Goal: Task Accomplishment & Management: Use online tool/utility

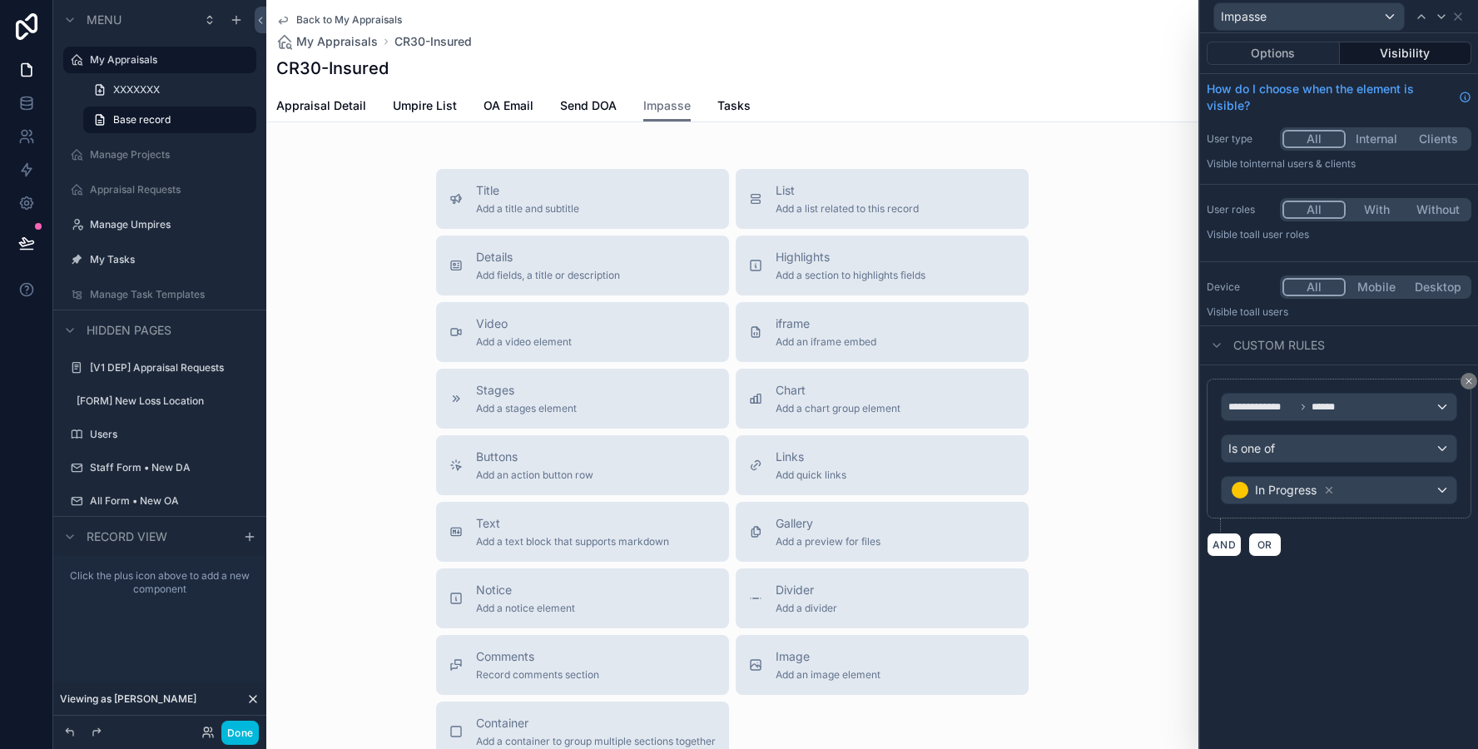
scroll to position [54, 0]
click at [427, 112] on span "Umpire List" at bounding box center [425, 105] width 64 height 17
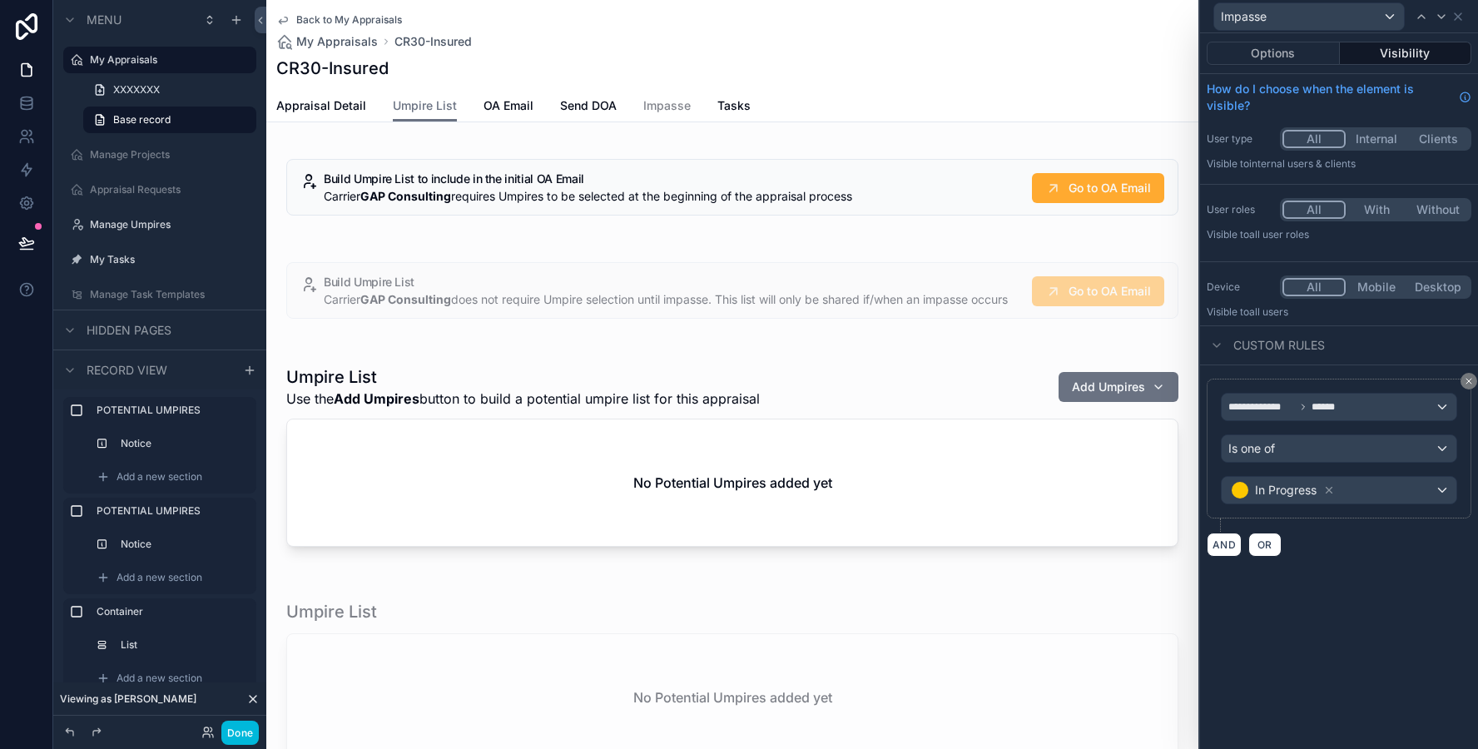
click at [678, 424] on div "scrollable content" at bounding box center [732, 459] width 932 height 221
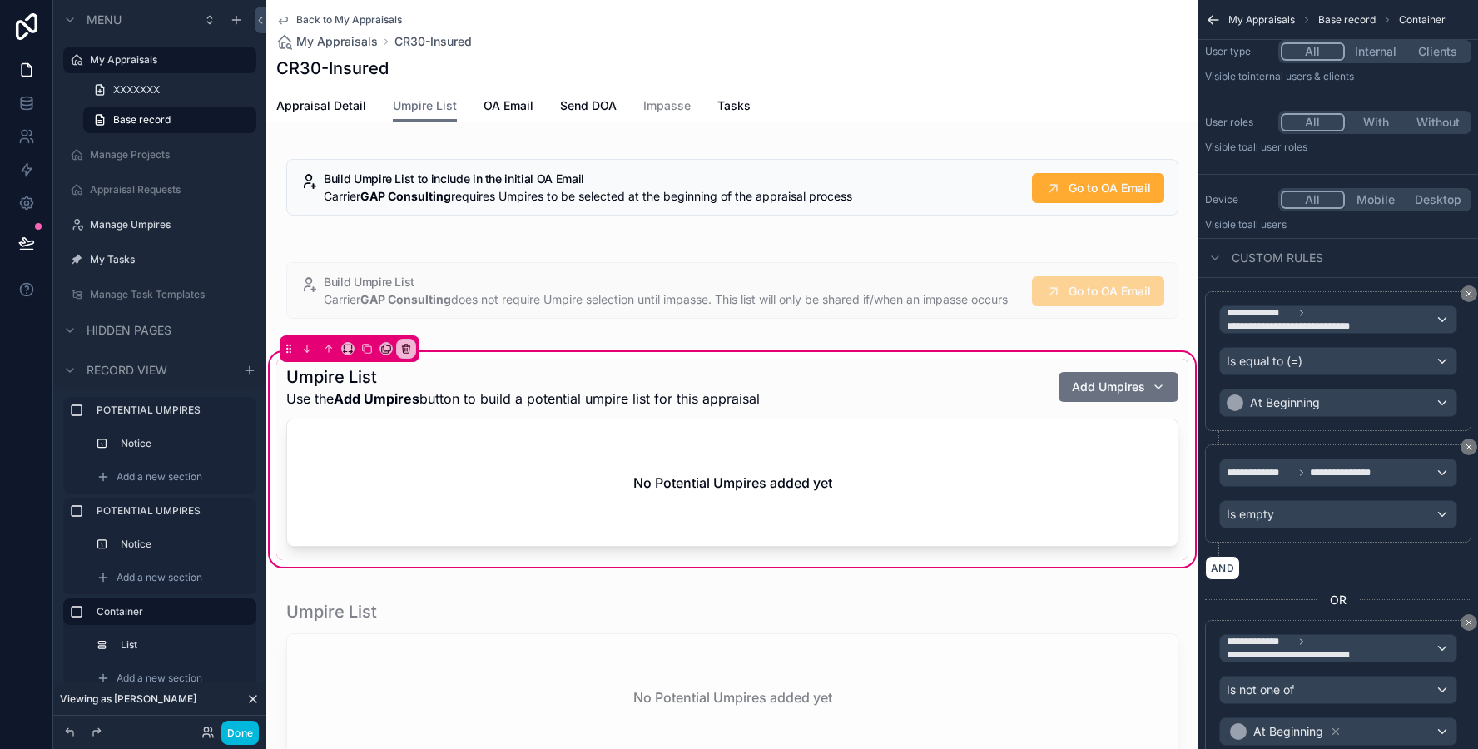
click at [817, 618] on div "scrollable content" at bounding box center [732, 683] width 932 height 201
click at [833, 608] on div "scrollable content" at bounding box center [732, 683] width 932 height 201
click at [797, 541] on div "scrollable content" at bounding box center [732, 459] width 912 height 201
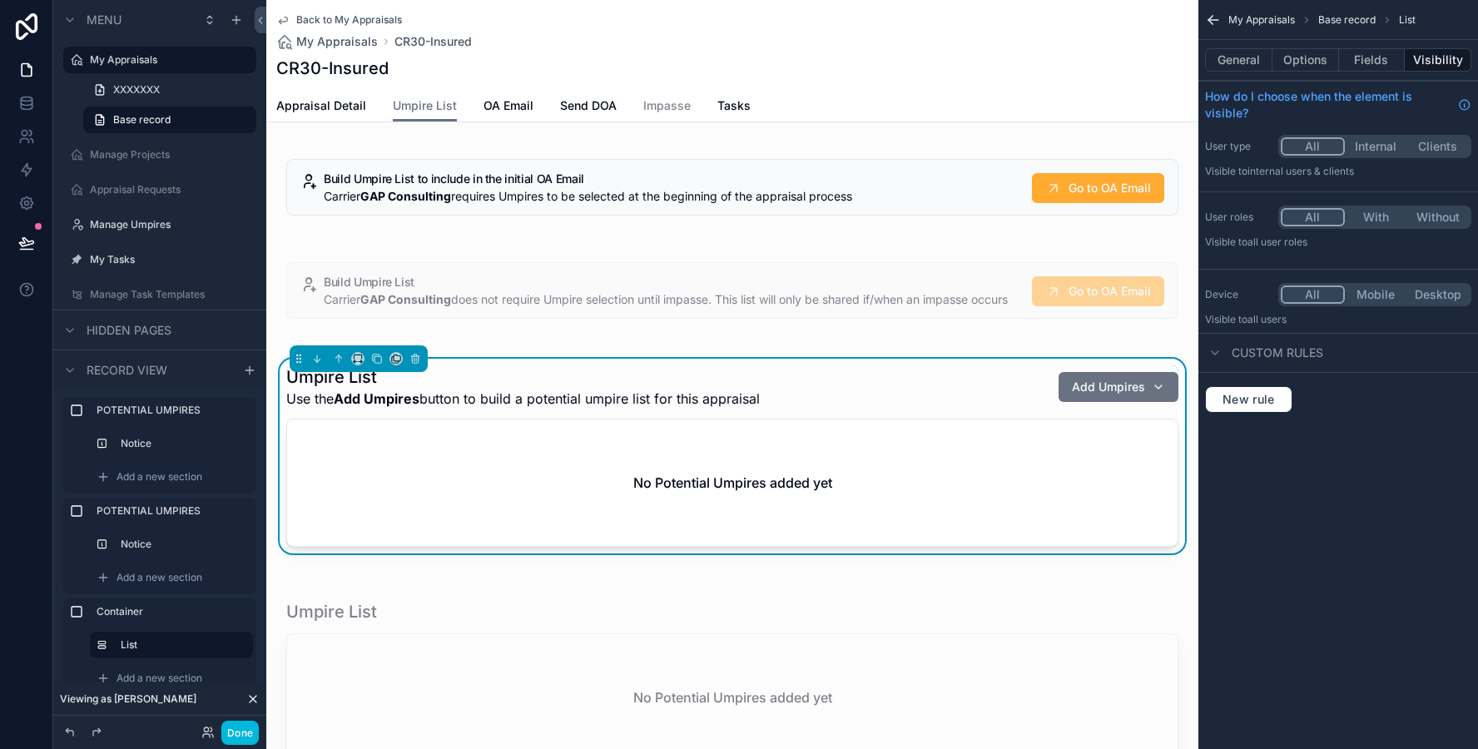
click at [681, 623] on div "scrollable content" at bounding box center [732, 683] width 932 height 201
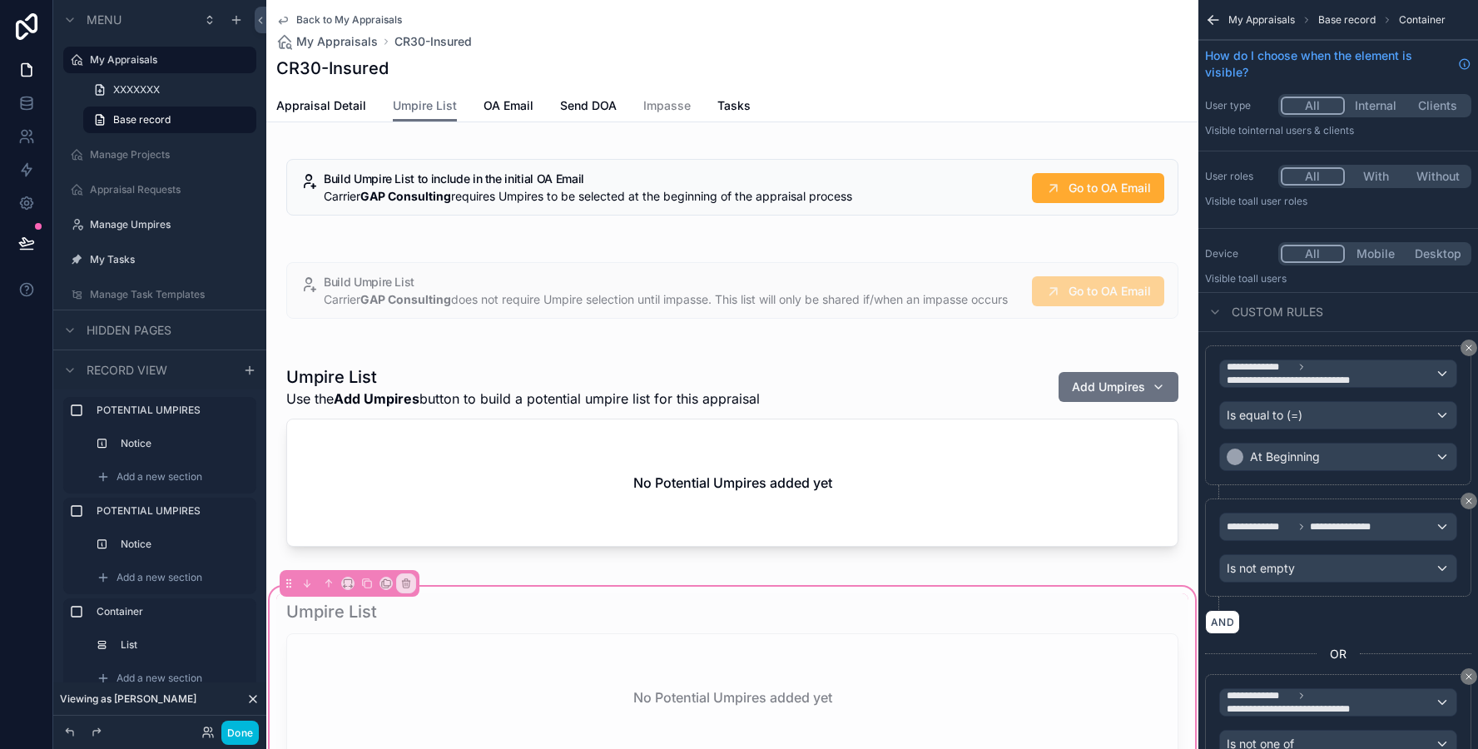
click at [681, 623] on div "scrollable content" at bounding box center [732, 683] width 912 height 181
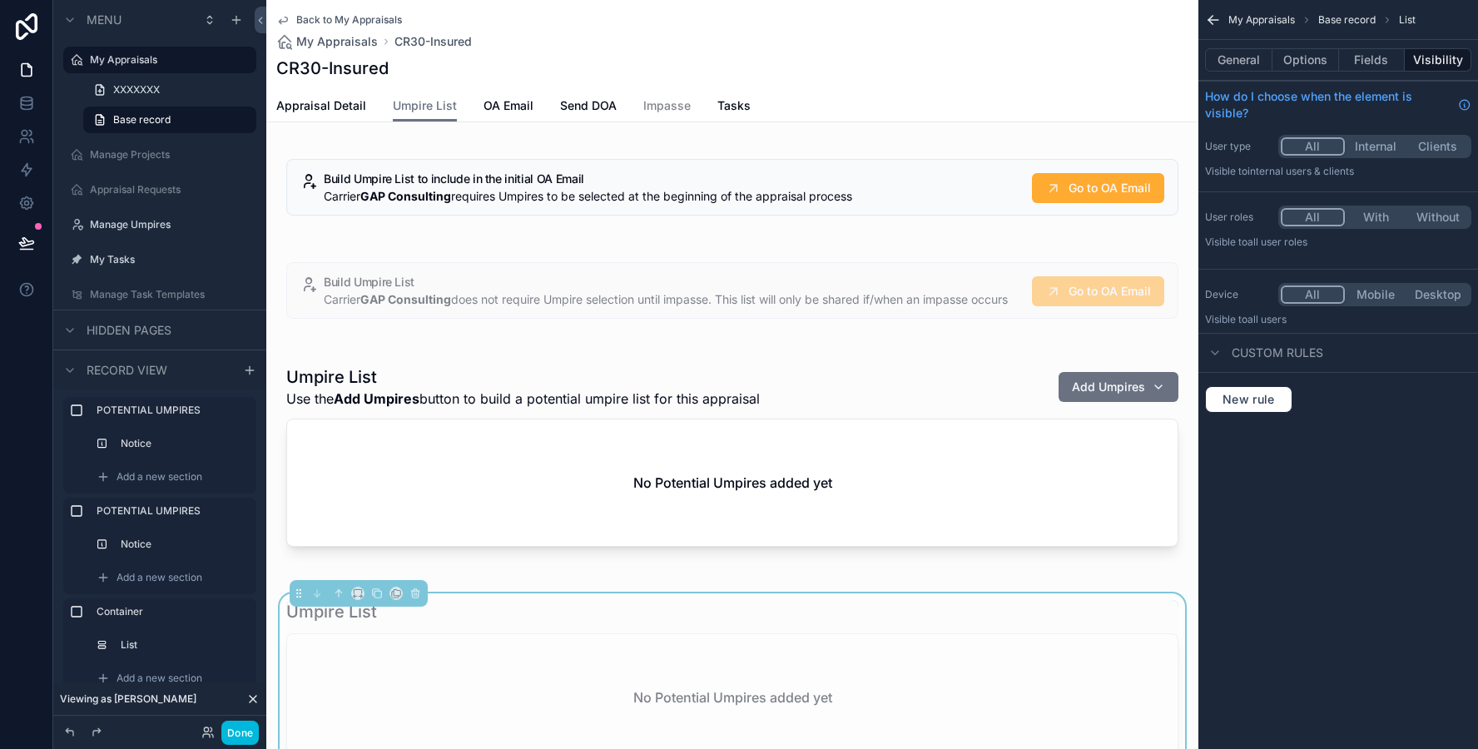
click at [692, 607] on div "Umpire List No Potential Umpires added yet" at bounding box center [732, 683] width 932 height 201
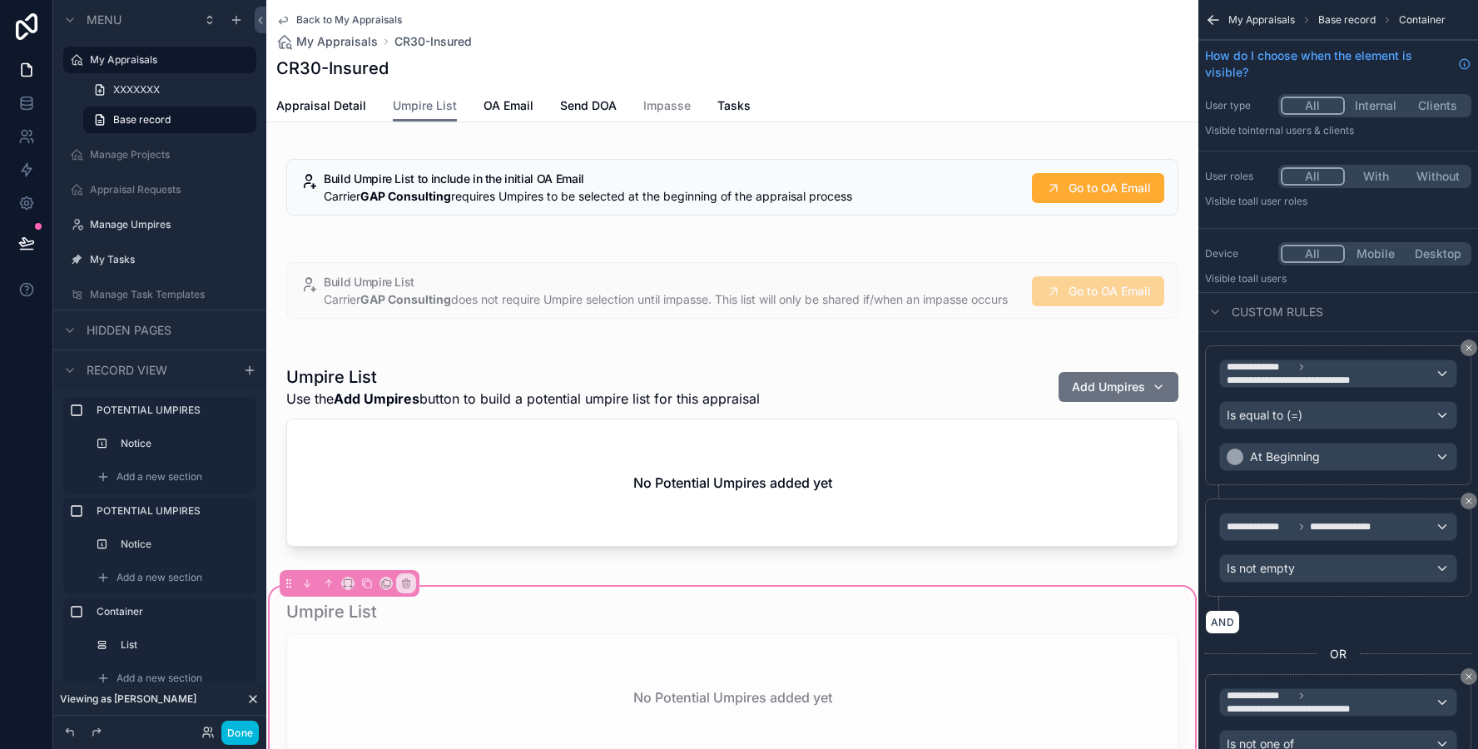
click at [271, 626] on div "Umpire List No Potential Umpires added yet" at bounding box center [732, 683] width 932 height 201
click at [658, 112] on span "Impasse" at bounding box center [666, 105] width 47 height 17
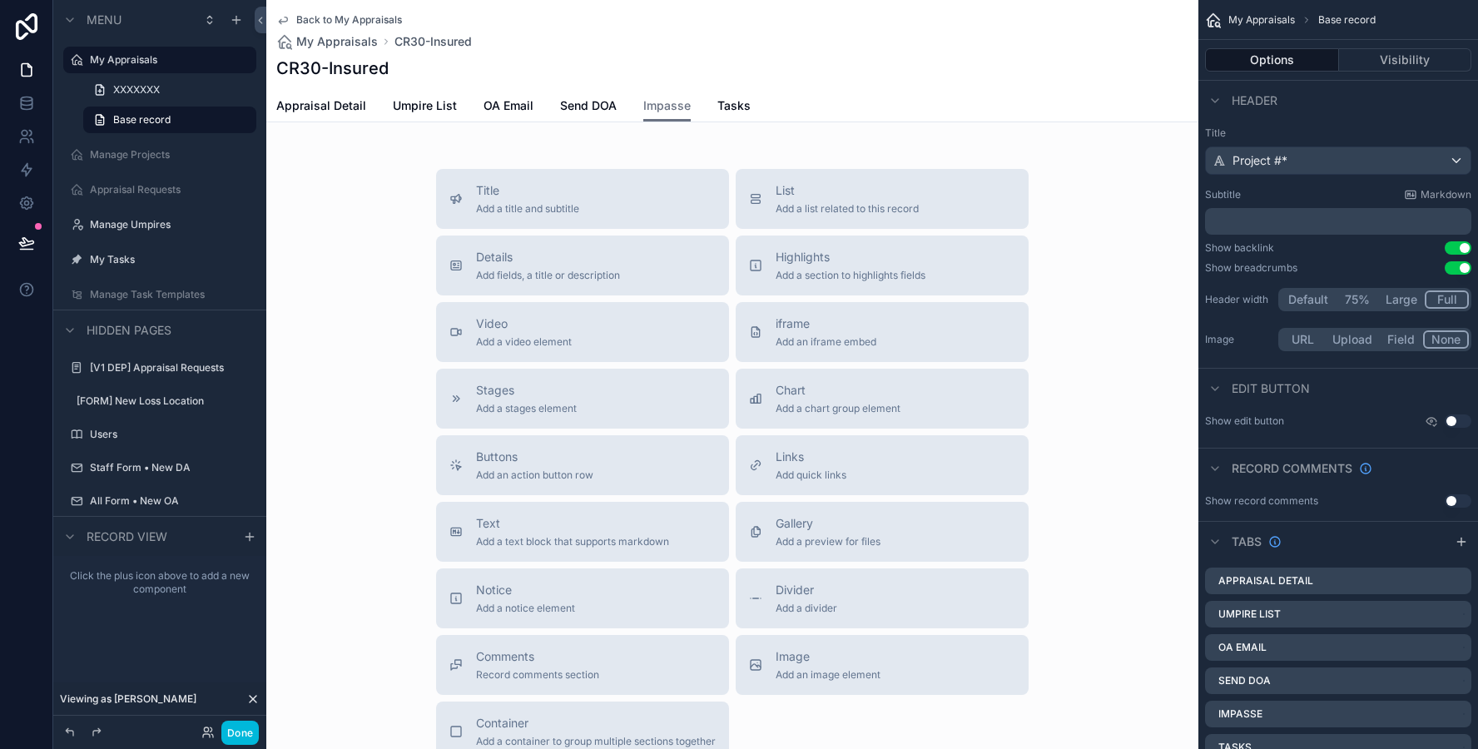
click at [633, 593] on div "Notice Add a notice element" at bounding box center [582, 598] width 266 height 33
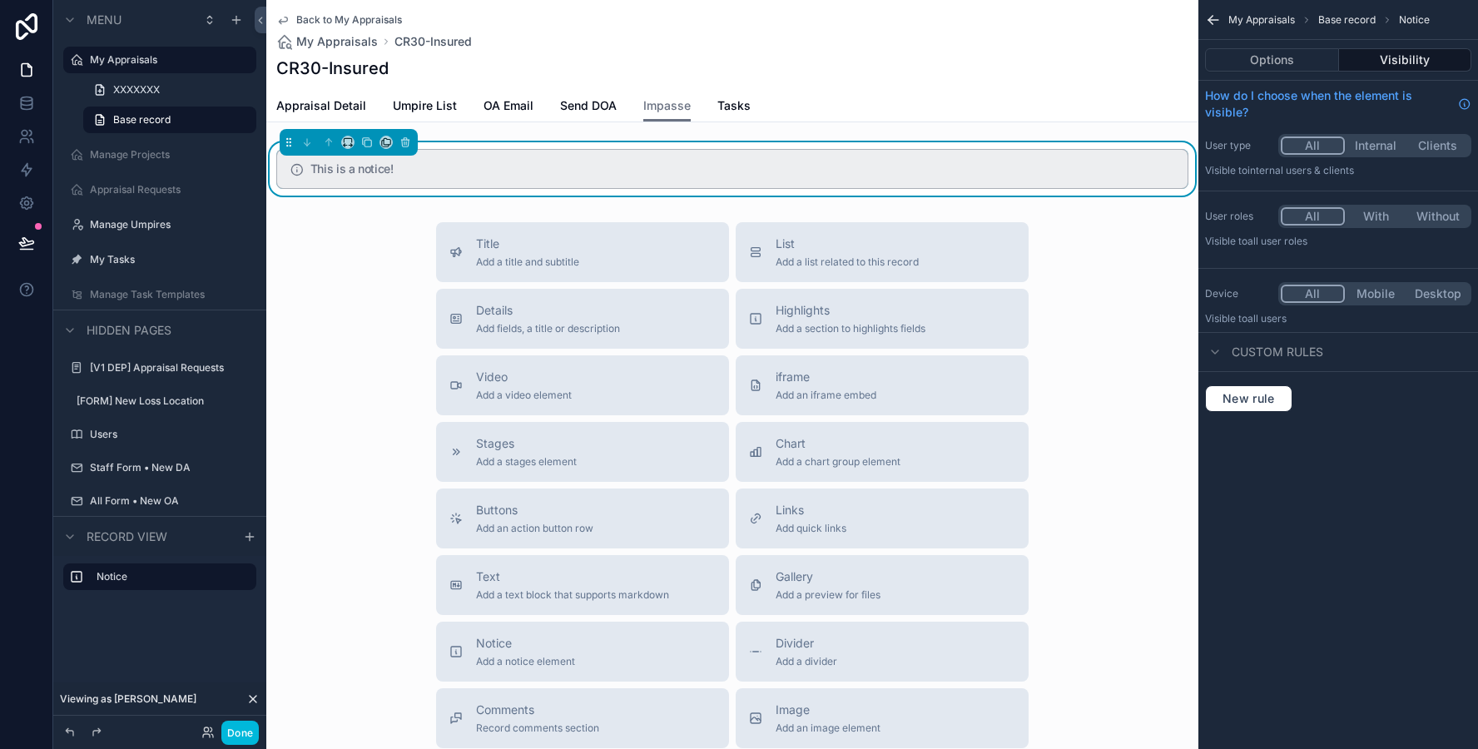
click at [1282, 63] on button "Options" at bounding box center [1272, 59] width 134 height 23
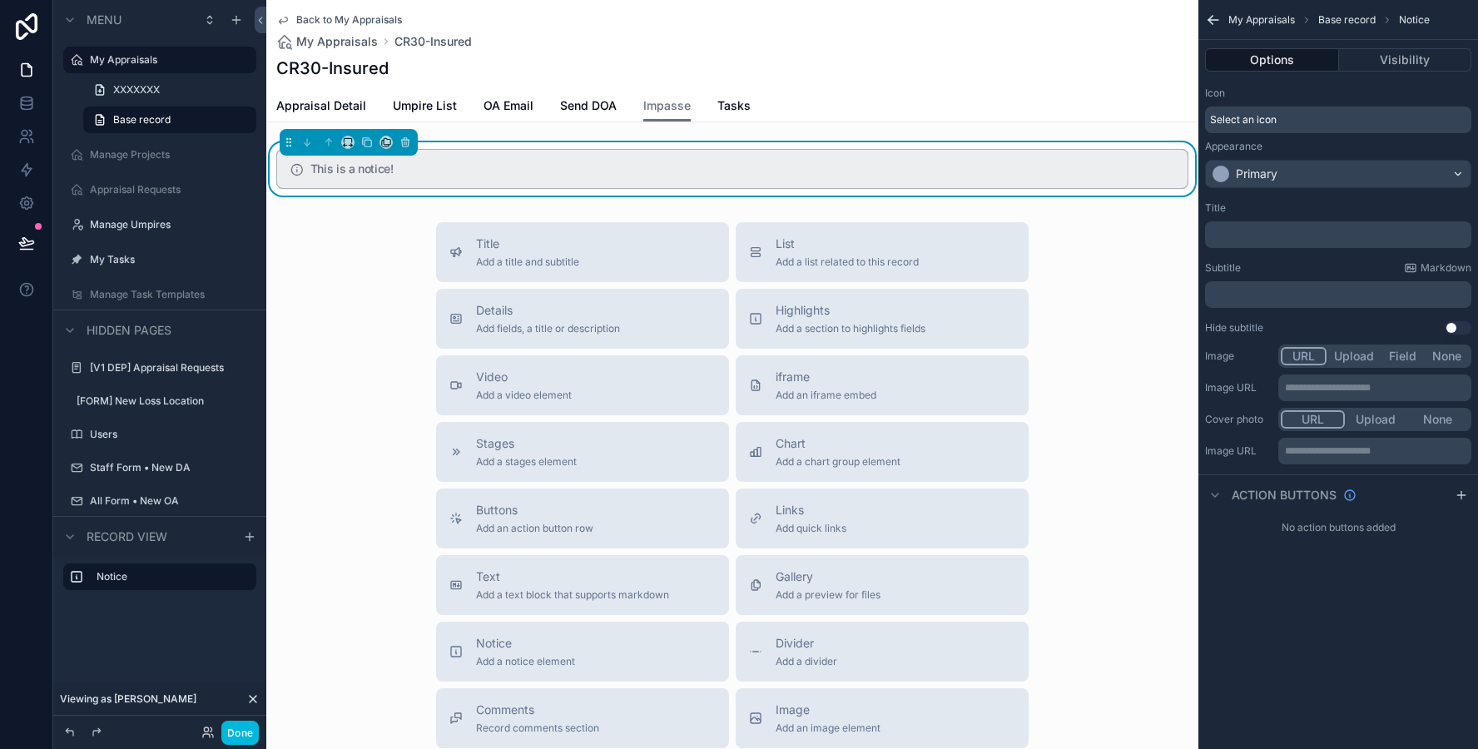
click at [611, 307] on span "Details" at bounding box center [548, 310] width 144 height 17
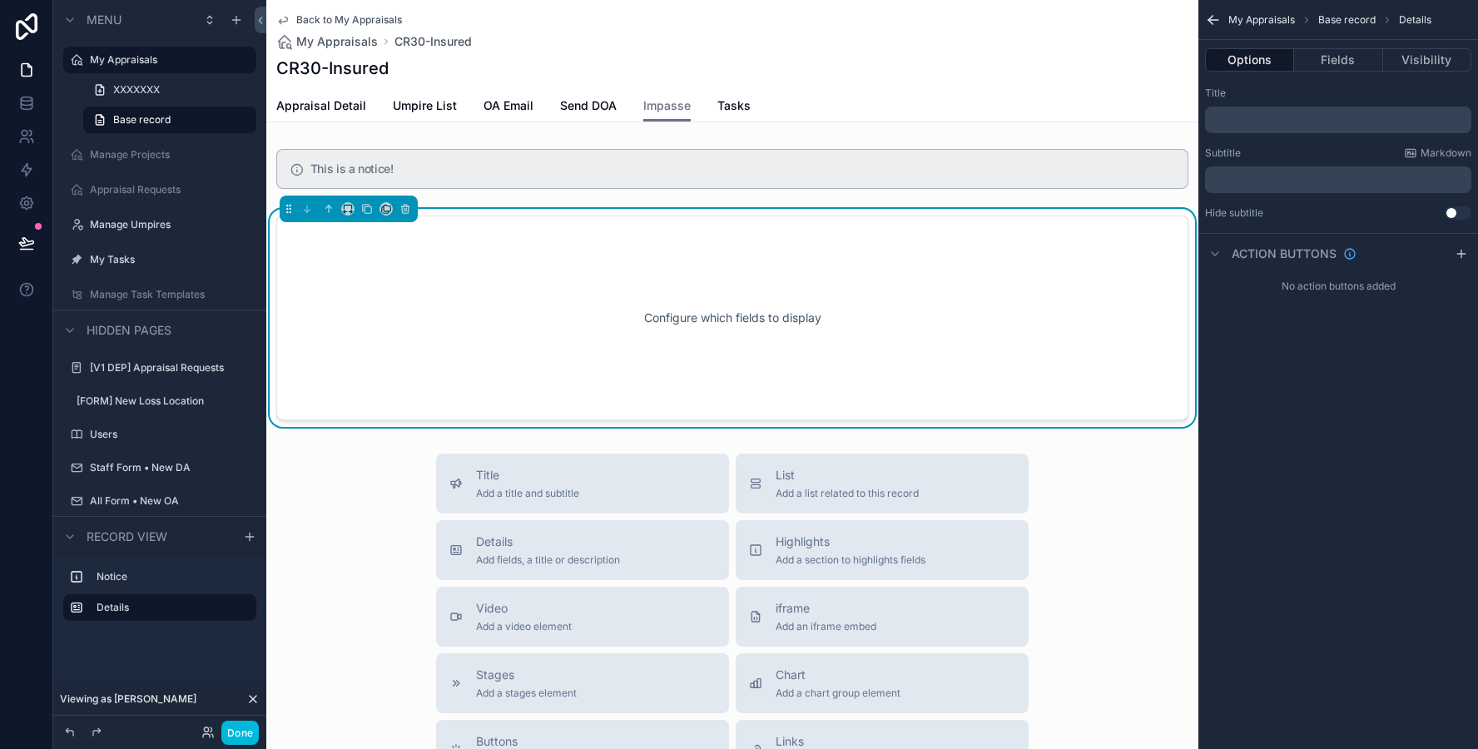
click at [1328, 53] on button "Fields" at bounding box center [1338, 59] width 88 height 23
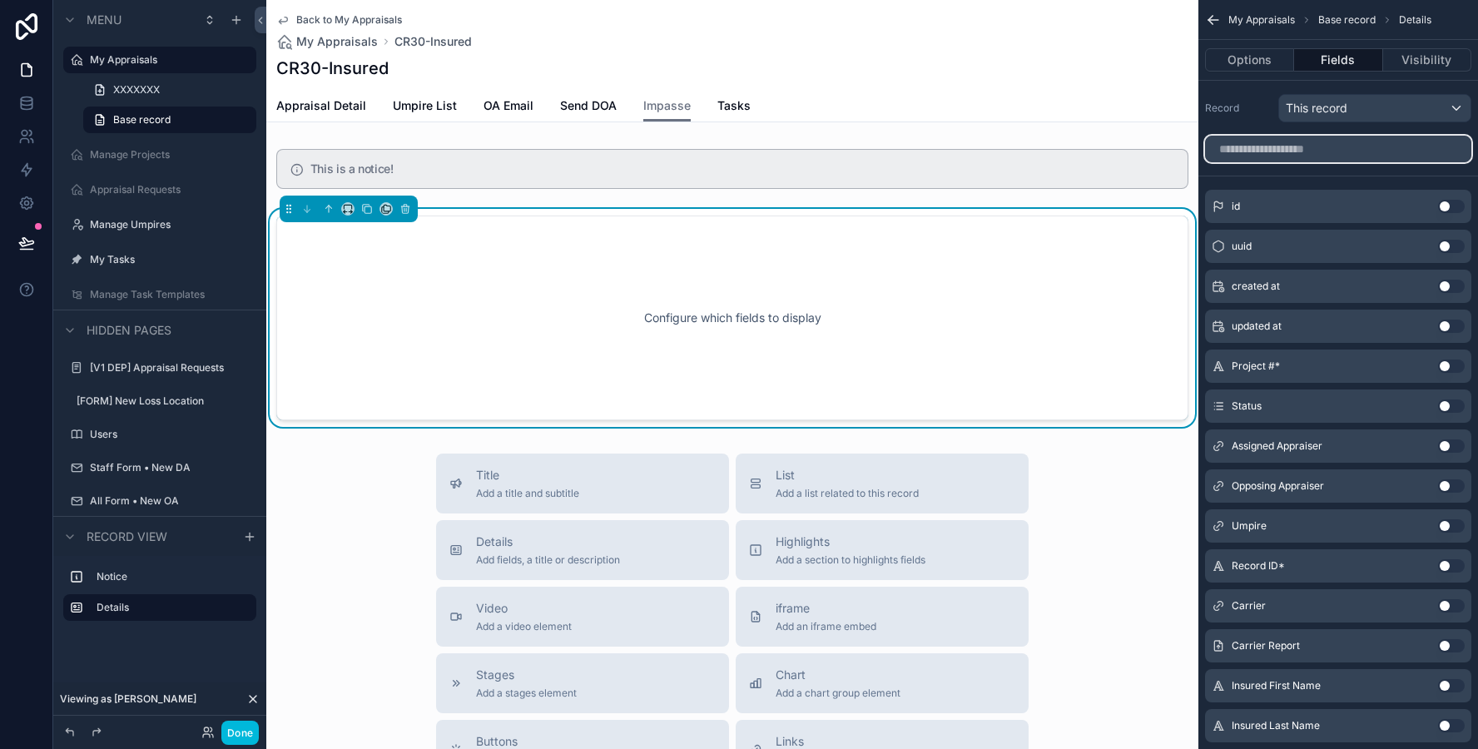
click at [1250, 142] on input "scrollable content" at bounding box center [1338, 149] width 266 height 27
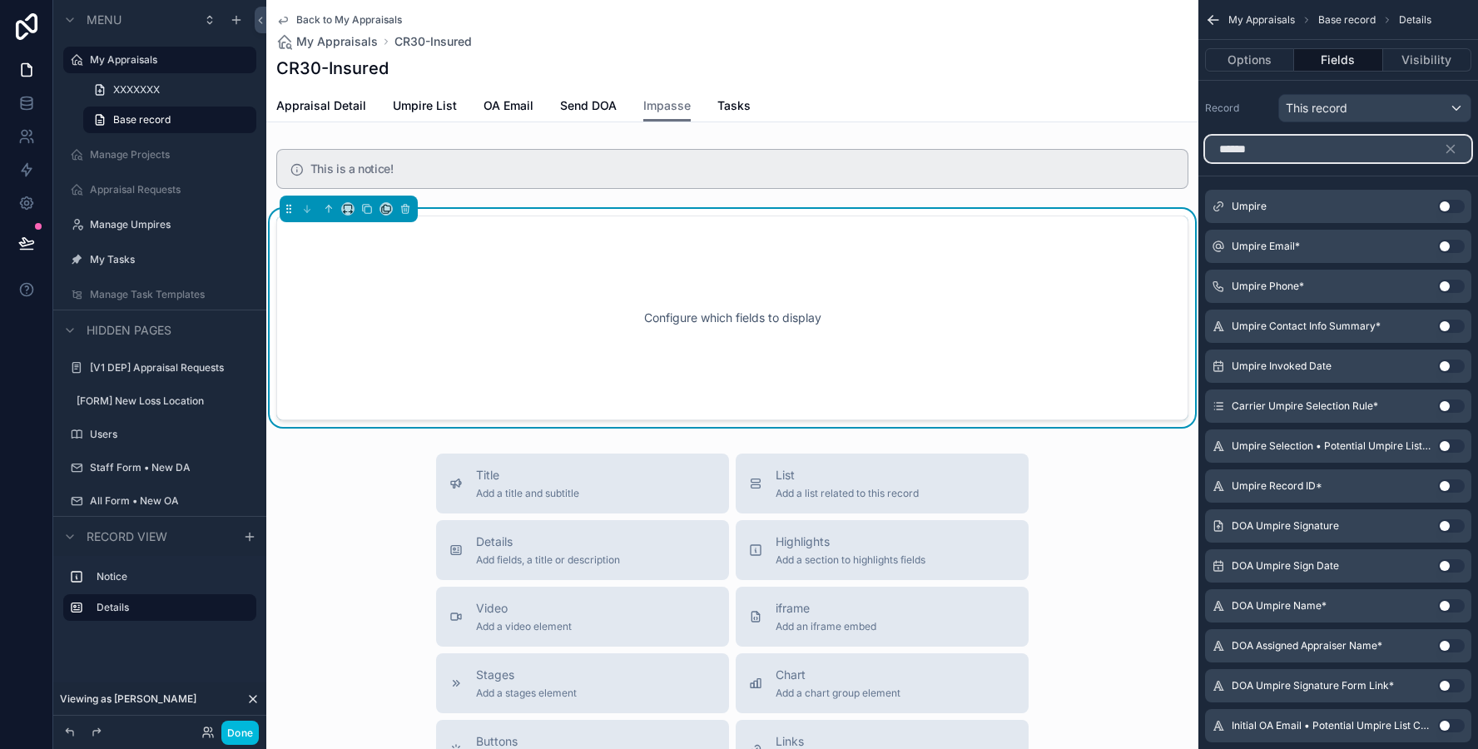
type input "******"
click at [1442, 202] on button "Use setting" at bounding box center [1451, 206] width 27 height 13
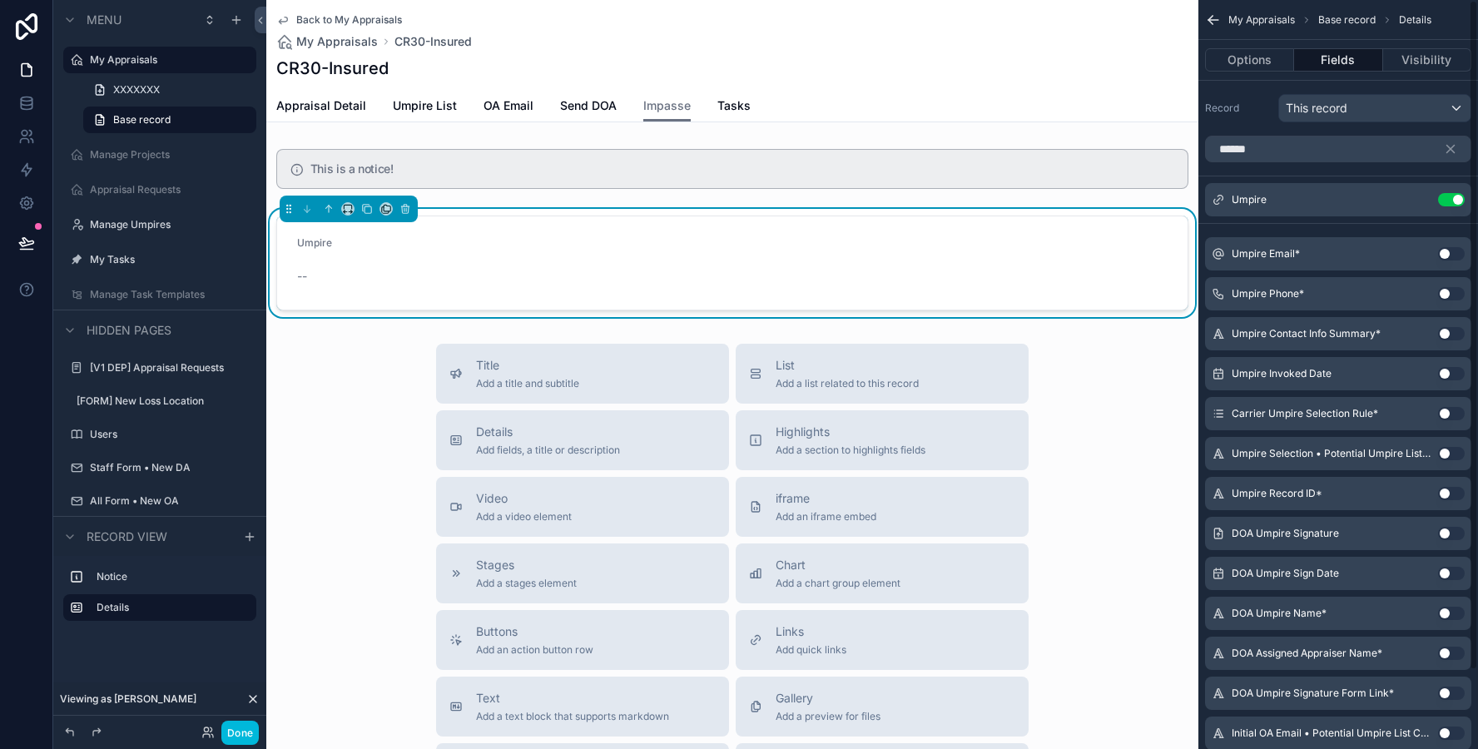
click at [0, 0] on icon "scrollable content" at bounding box center [0, 0] width 0 height 0
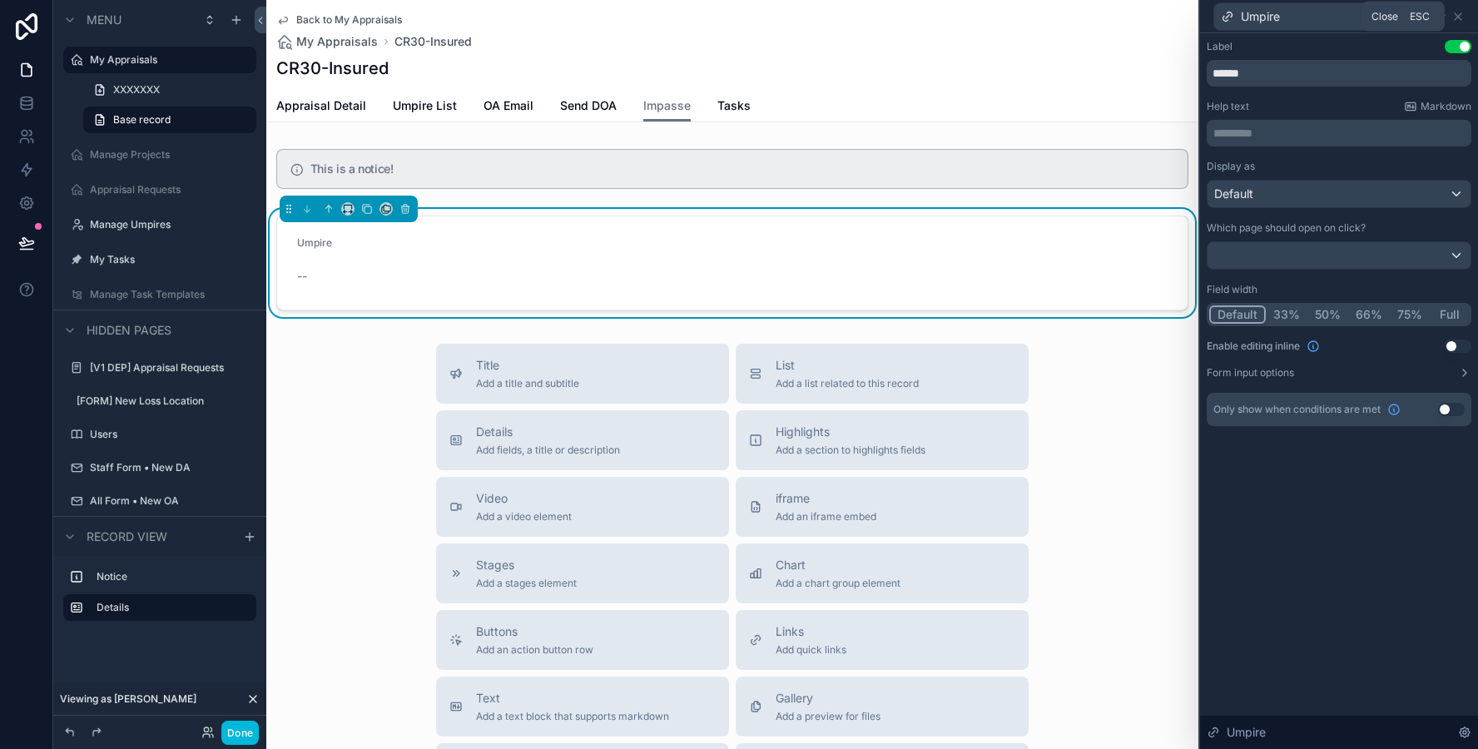
click at [1462, 17] on icon at bounding box center [1458, 16] width 13 height 13
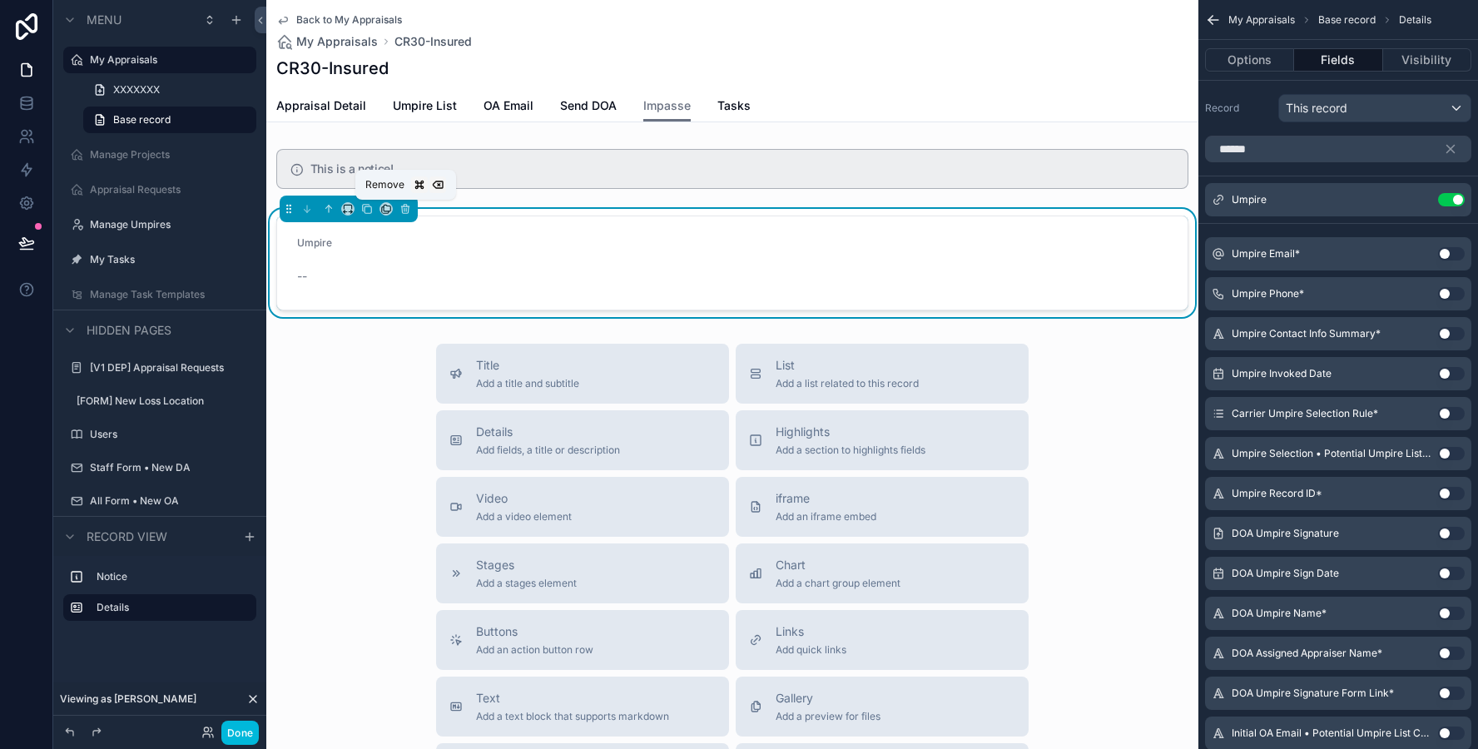
click at [407, 197] on div "Remove" at bounding box center [405, 185] width 101 height 30
click at [403, 206] on icon "scrollable content" at bounding box center [406, 209] width 12 height 12
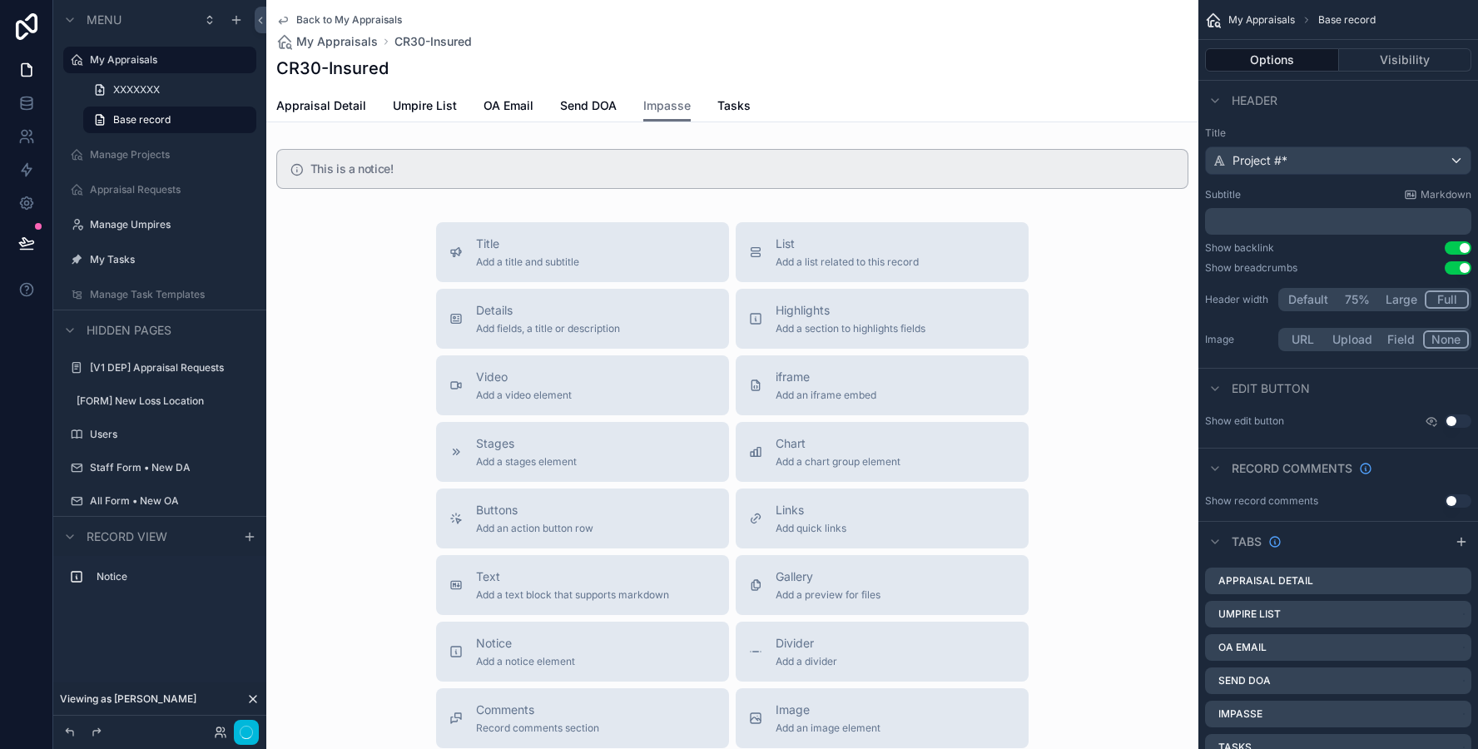
click at [441, 178] on div "scrollable content" at bounding box center [732, 168] width 932 height 53
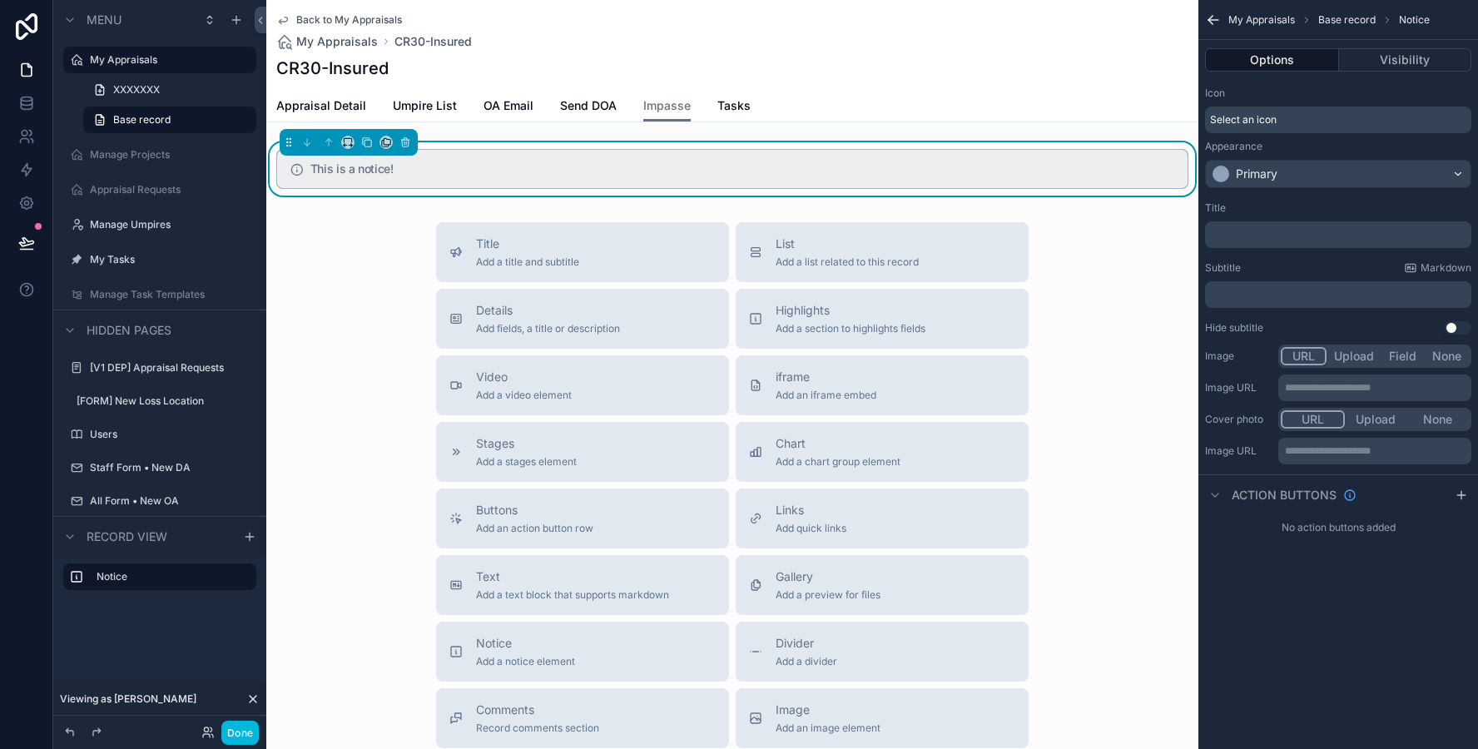
click at [567, 109] on span "Send DOA" at bounding box center [588, 105] width 57 height 17
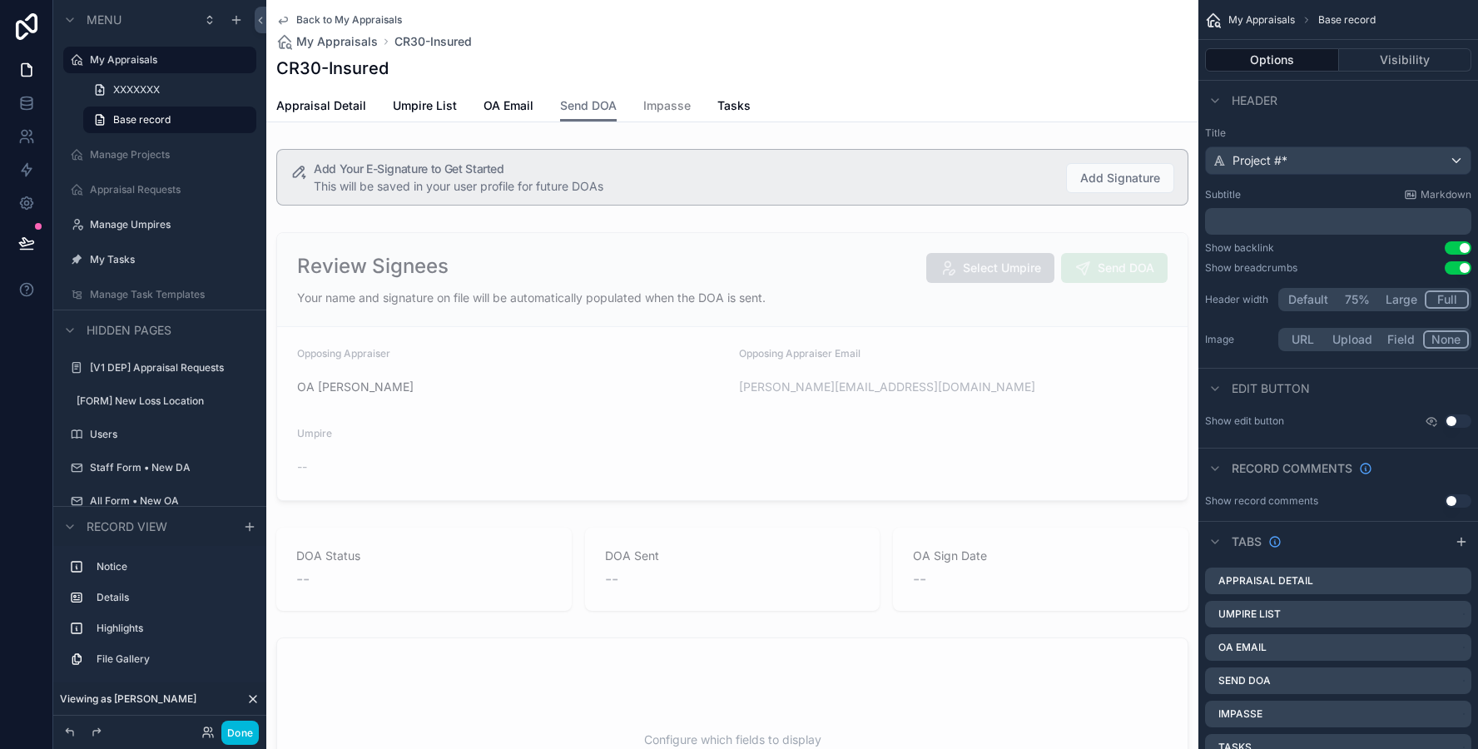
click at [662, 107] on span "Impasse" at bounding box center [666, 105] width 47 height 17
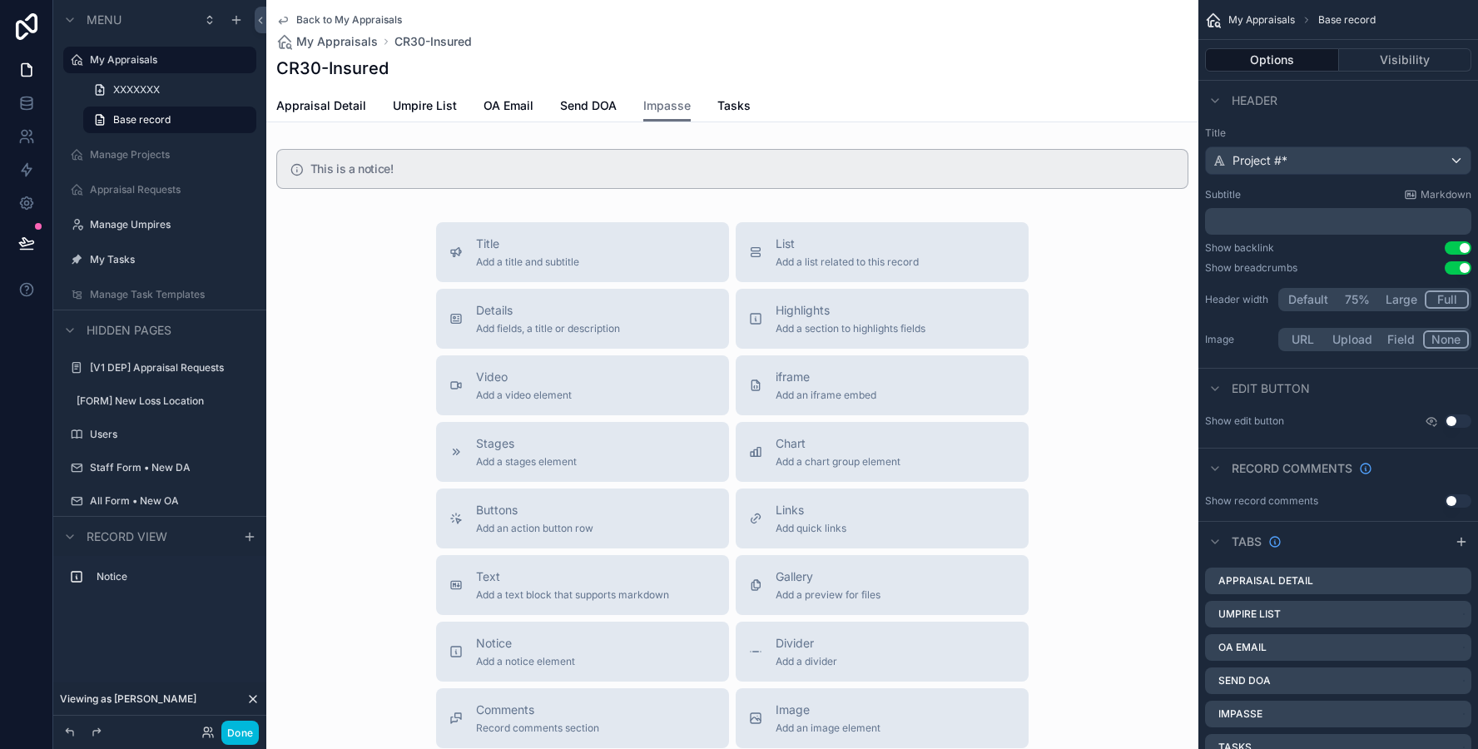
click at [663, 168] on div "scrollable content" at bounding box center [732, 168] width 932 height 53
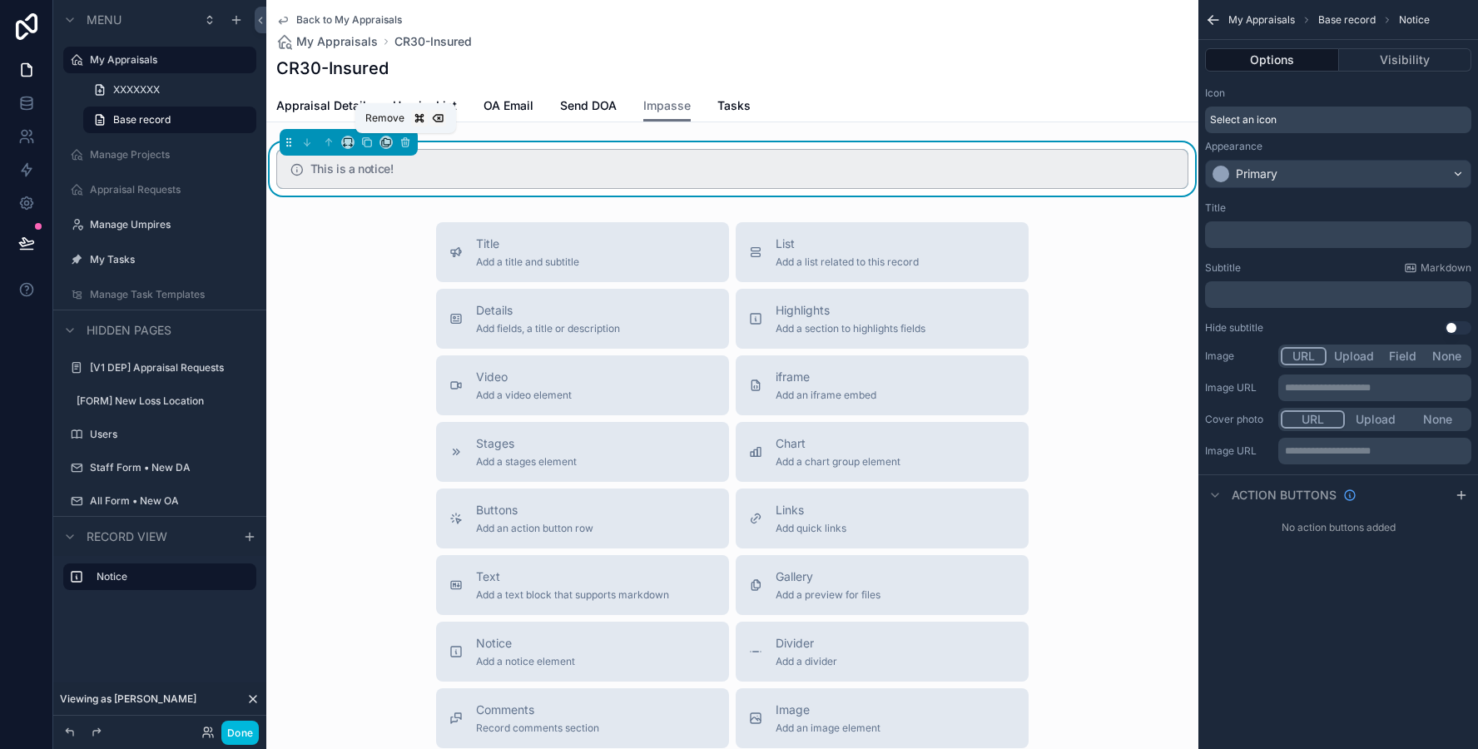
click at [409, 141] on icon "scrollable content" at bounding box center [406, 142] width 12 height 12
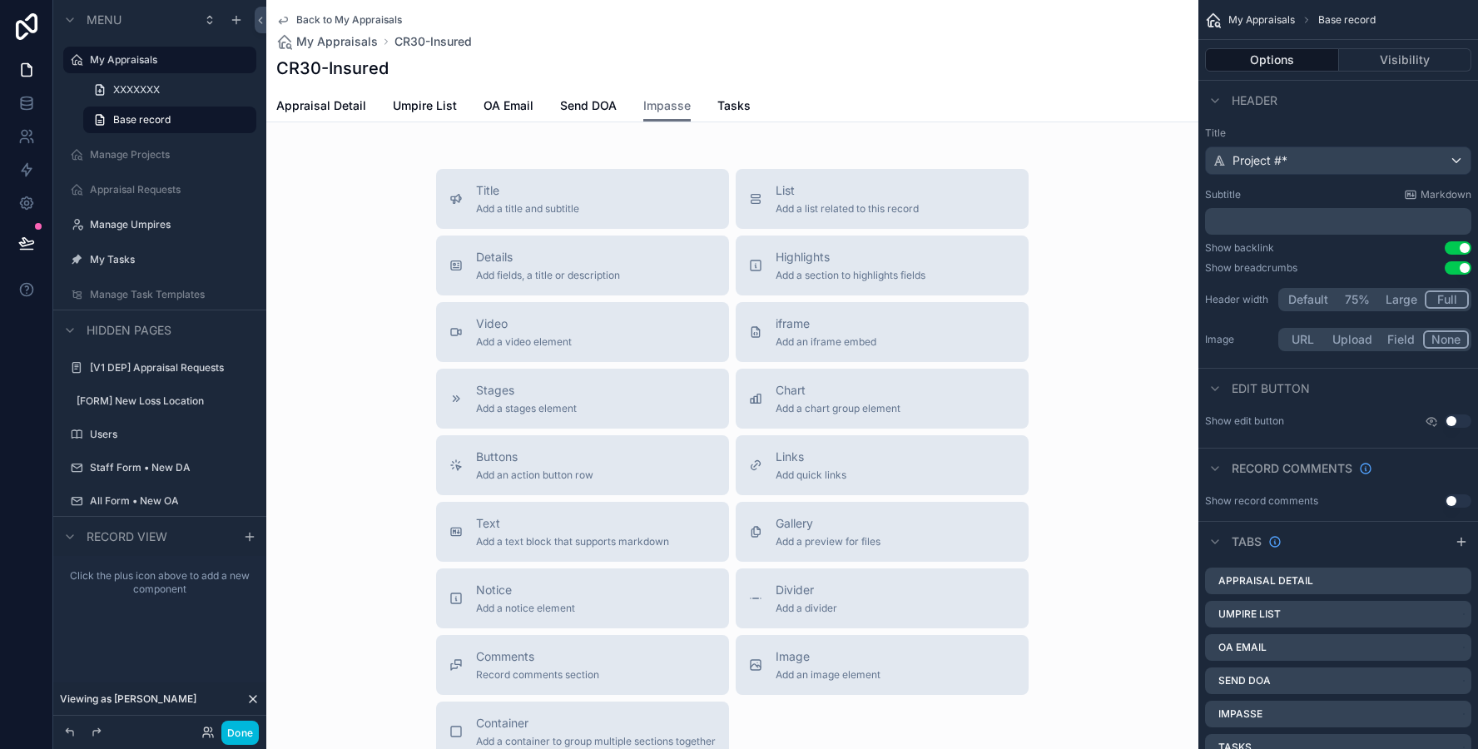
click at [620, 253] on span "Details" at bounding box center [548, 257] width 144 height 17
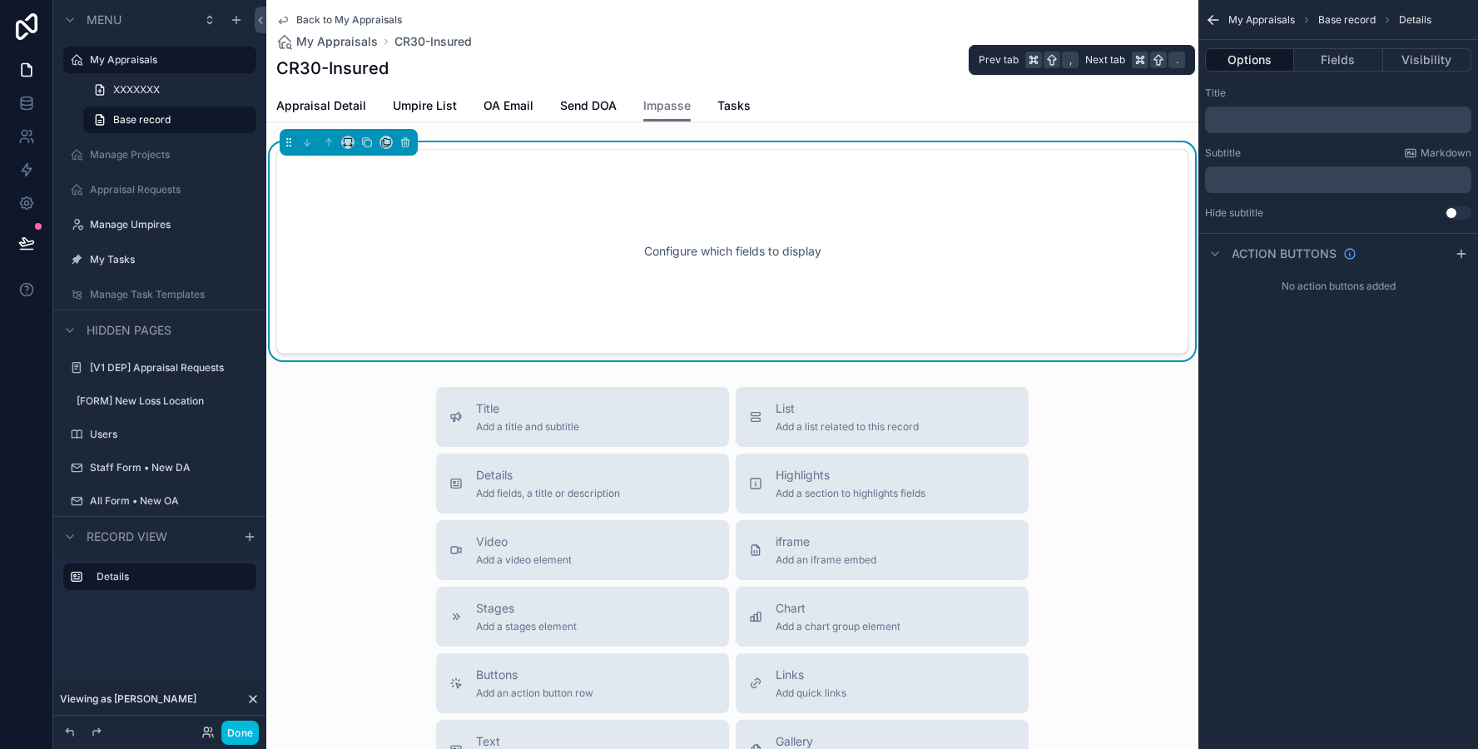
click at [1319, 67] on button "Fields" at bounding box center [1338, 59] width 88 height 23
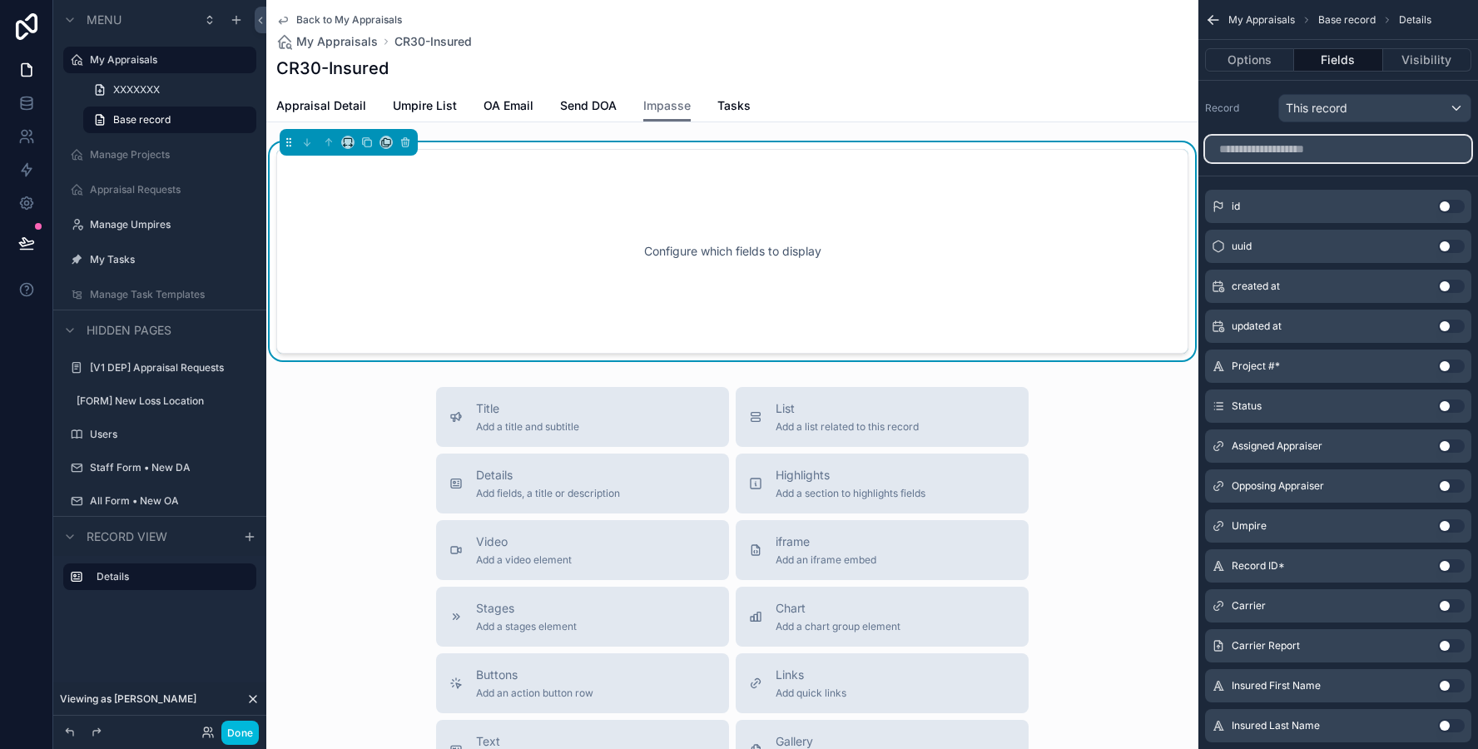
click at [1254, 161] on input "scrollable content" at bounding box center [1338, 149] width 266 height 27
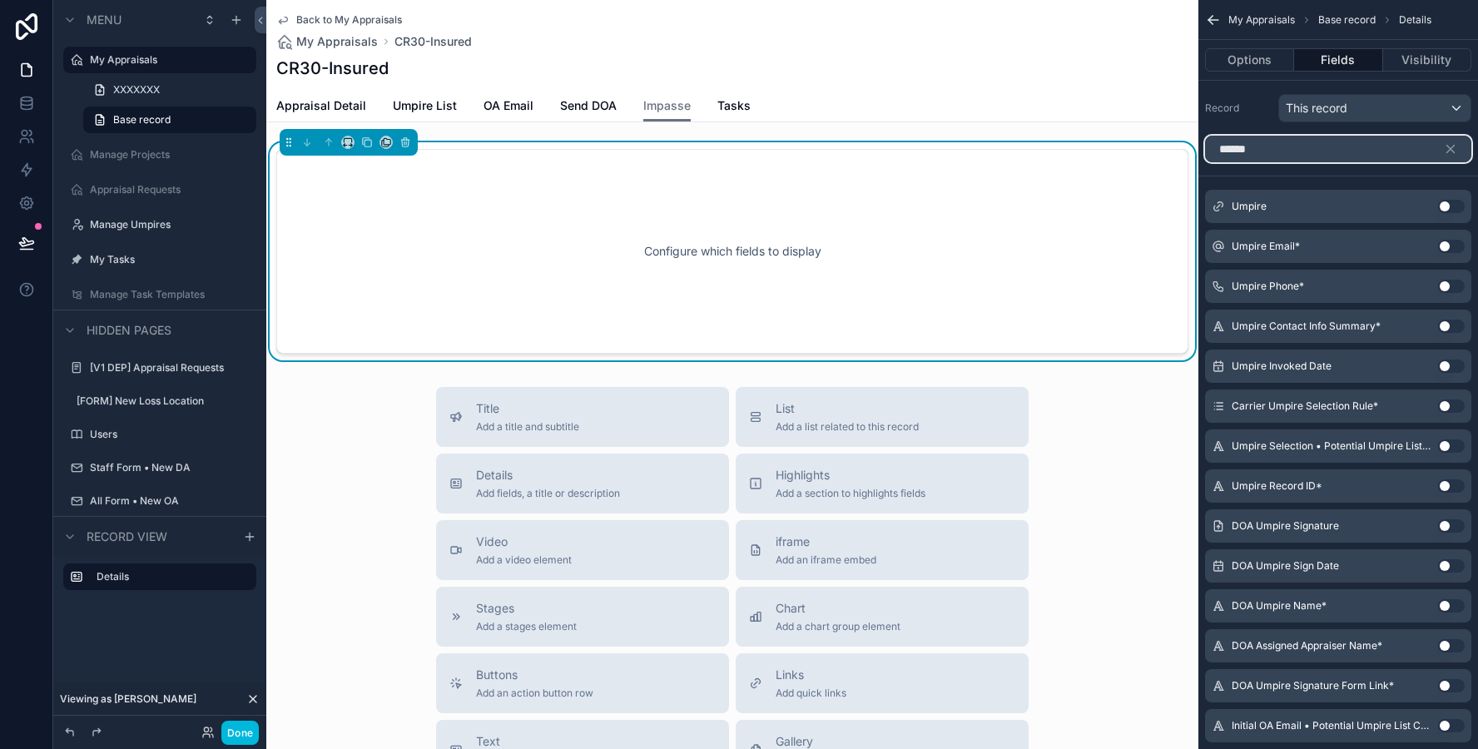
type input "******"
click at [1447, 208] on button "Use setting" at bounding box center [1451, 206] width 27 height 13
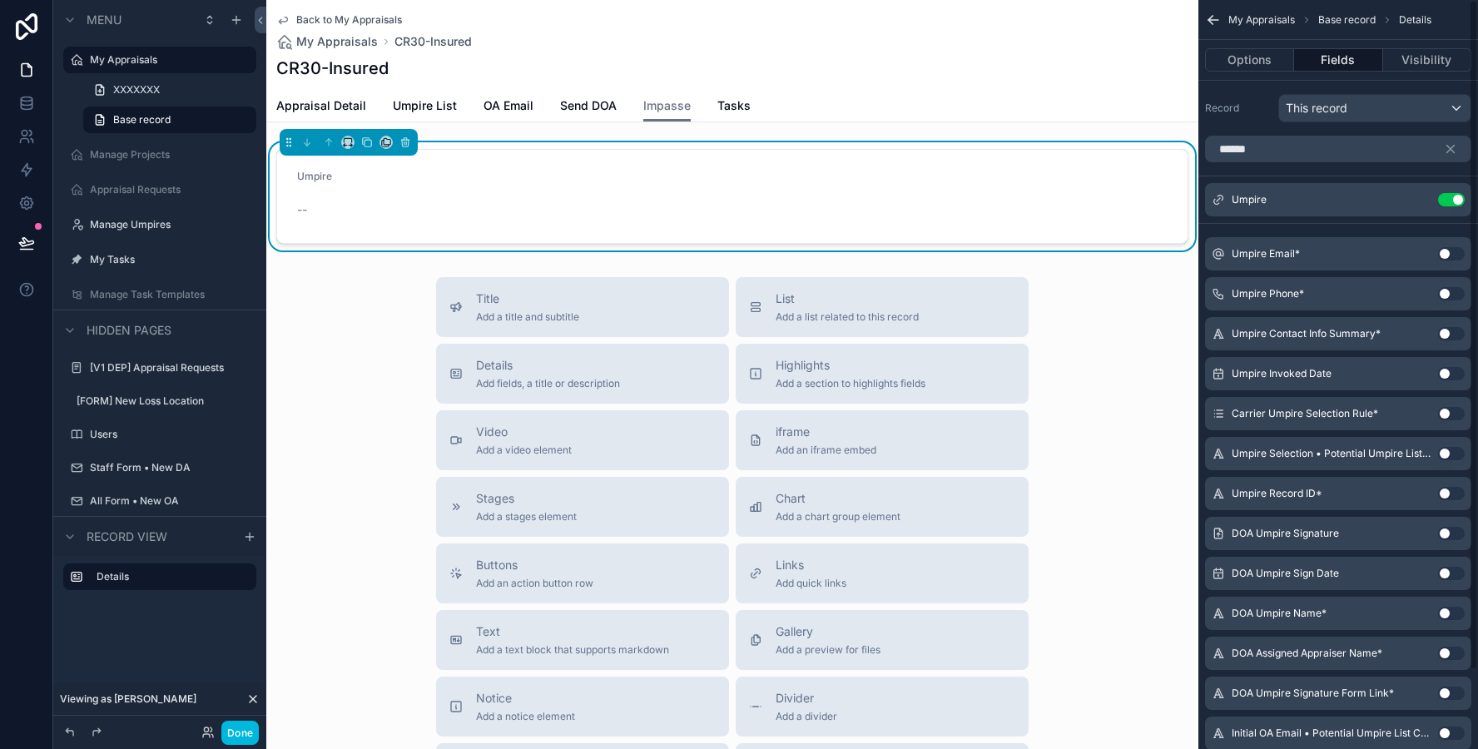
click at [0, 0] on icon "scrollable content" at bounding box center [0, 0] width 0 height 0
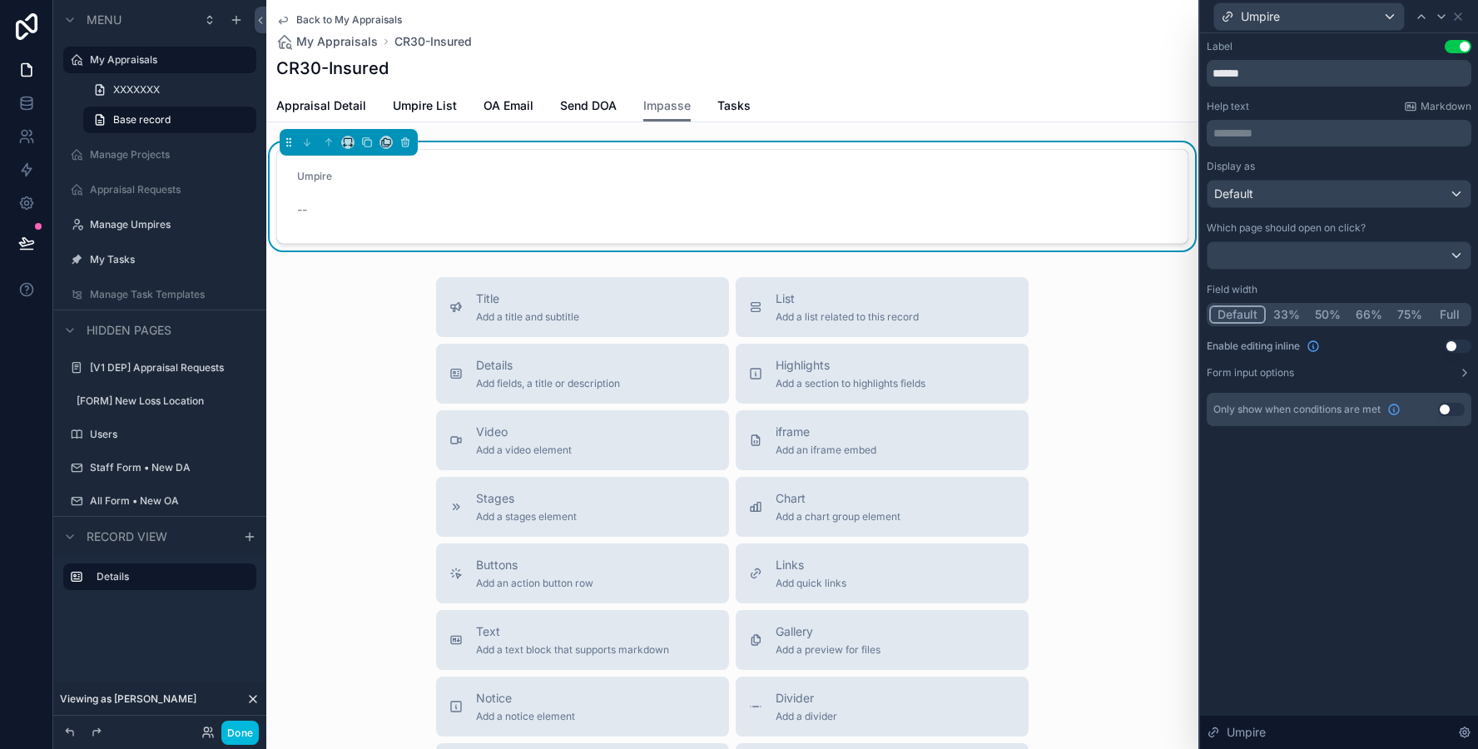
click at [1424, 350] on div "Enable editing inline Use setting" at bounding box center [1339, 346] width 265 height 13
click at [1461, 343] on button "Use setting" at bounding box center [1458, 346] width 27 height 13
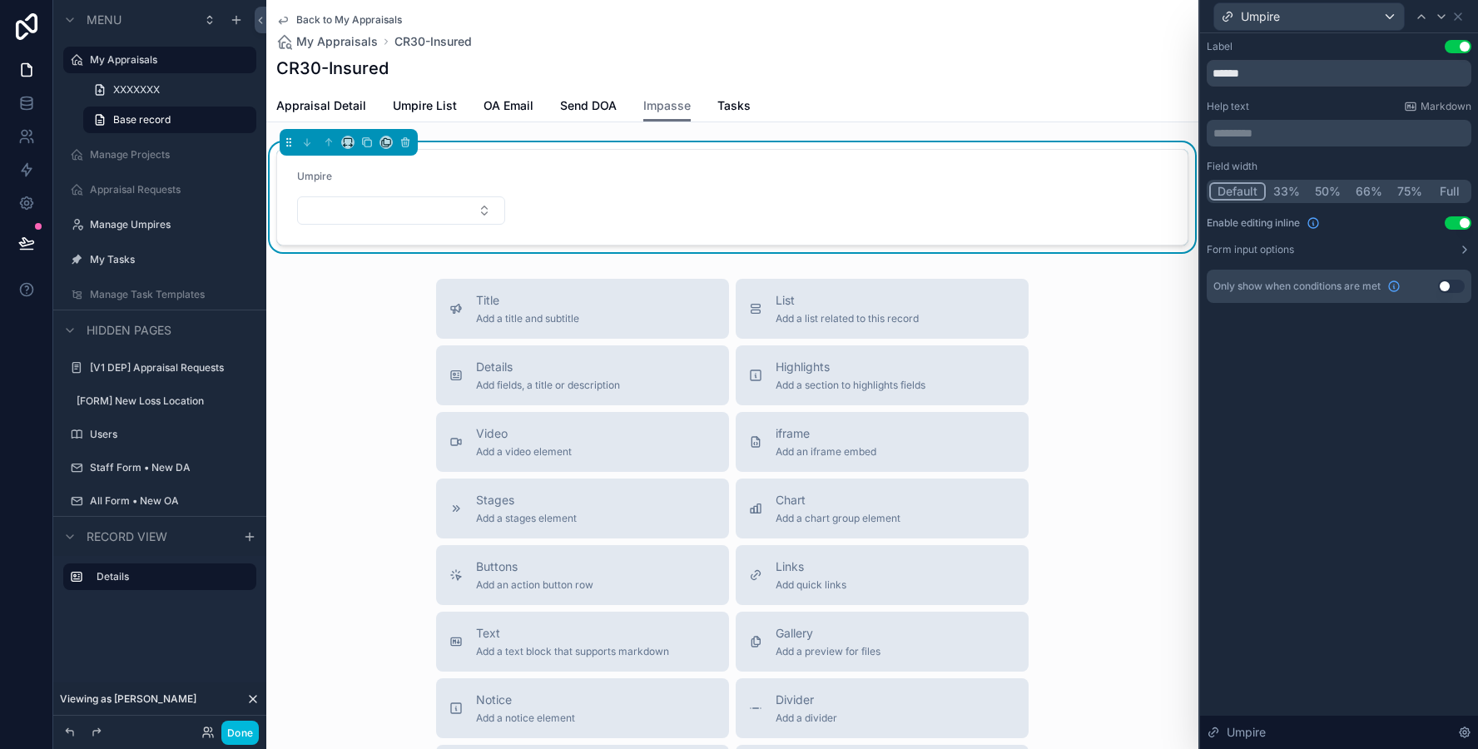
click at [1422, 246] on button "Form input options" at bounding box center [1339, 249] width 265 height 13
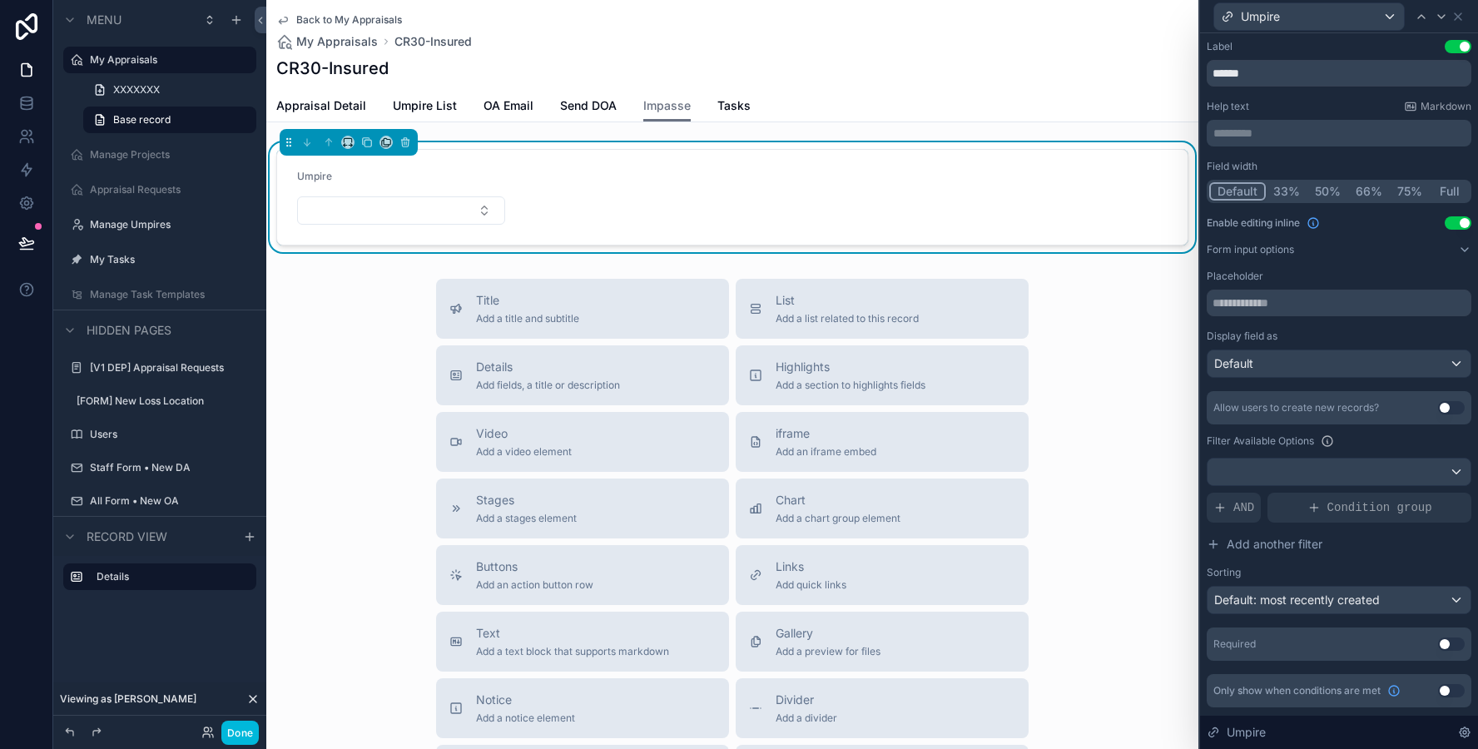
click at [1224, 504] on icon at bounding box center [1219, 507] width 13 height 13
click at [1312, 602] on span "Default: most recently created" at bounding box center [1297, 600] width 166 height 14
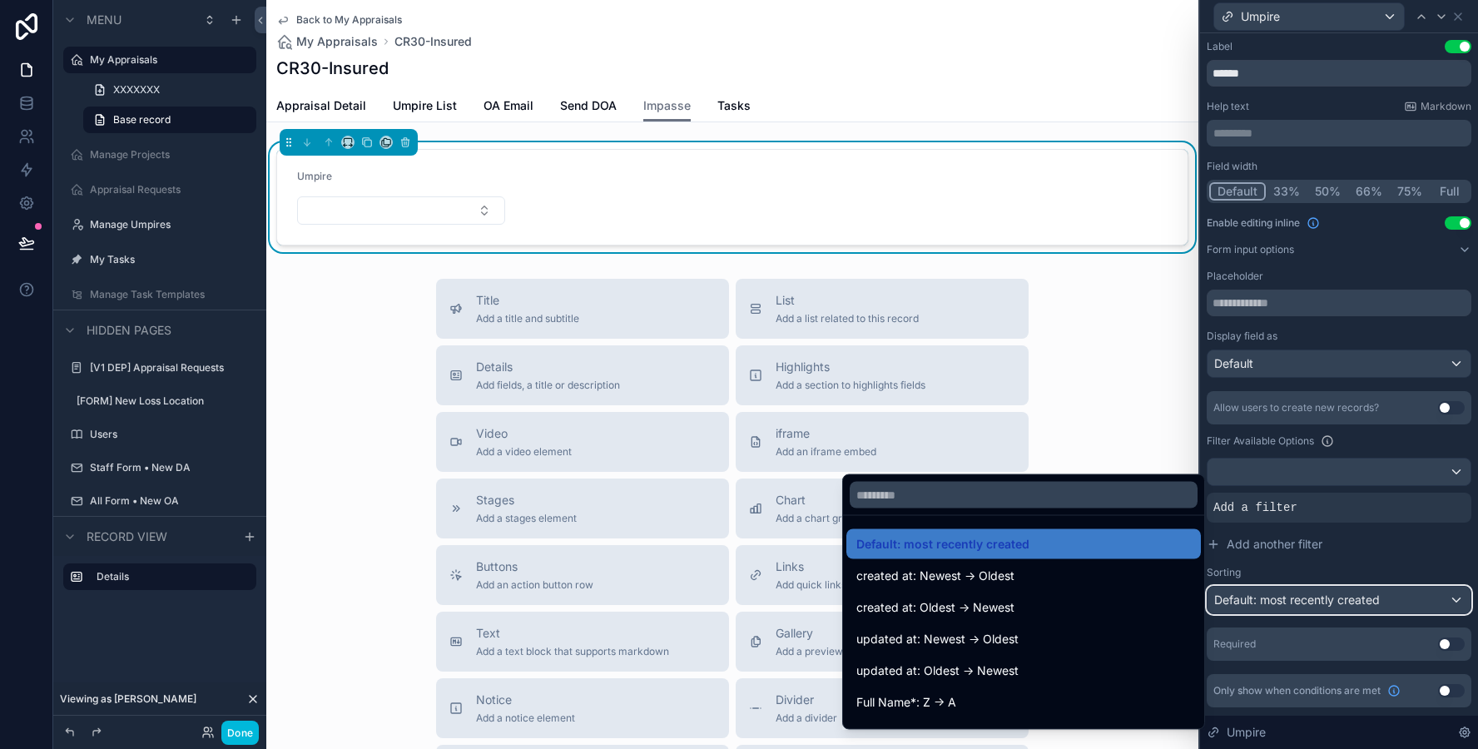
scroll to position [37, 0]
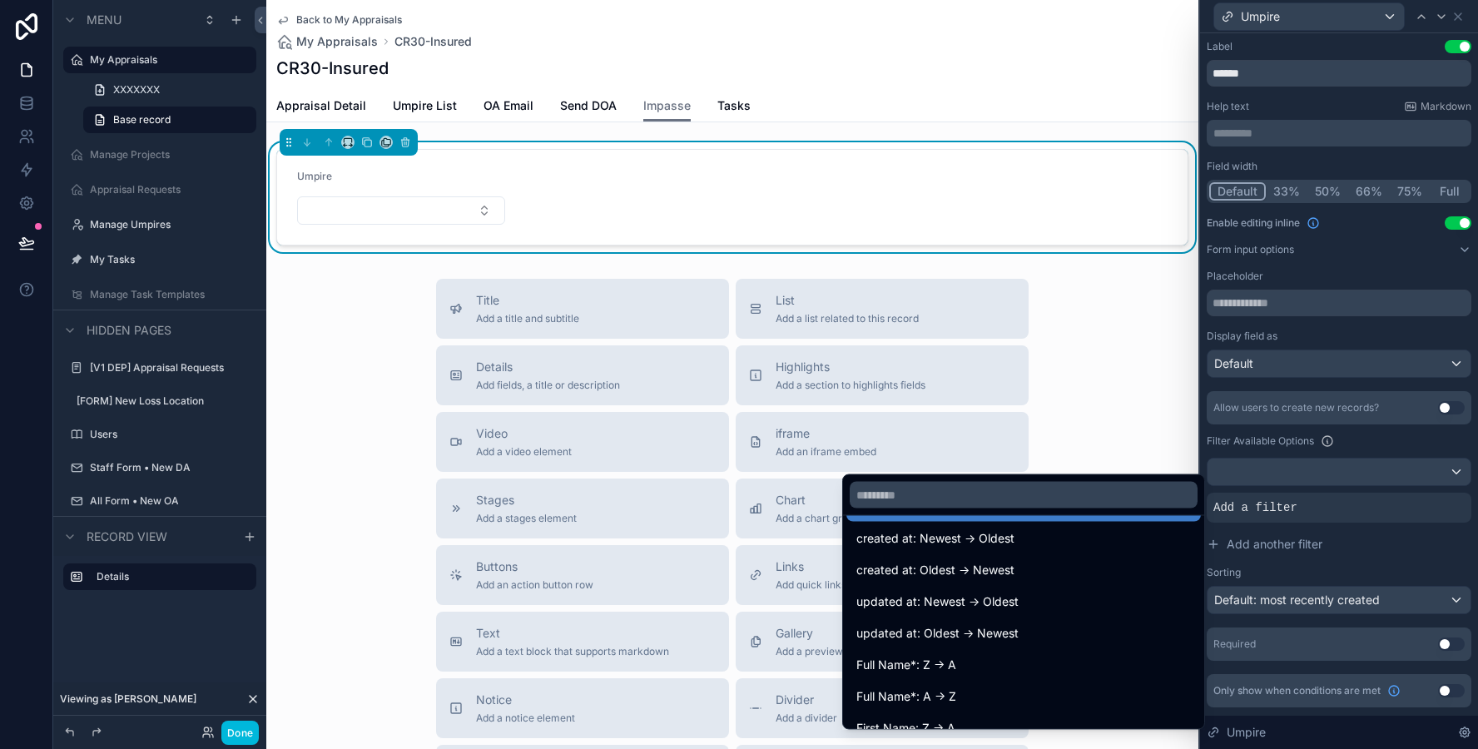
click at [950, 694] on span "Full Name*: A -> Z" at bounding box center [906, 697] width 100 height 20
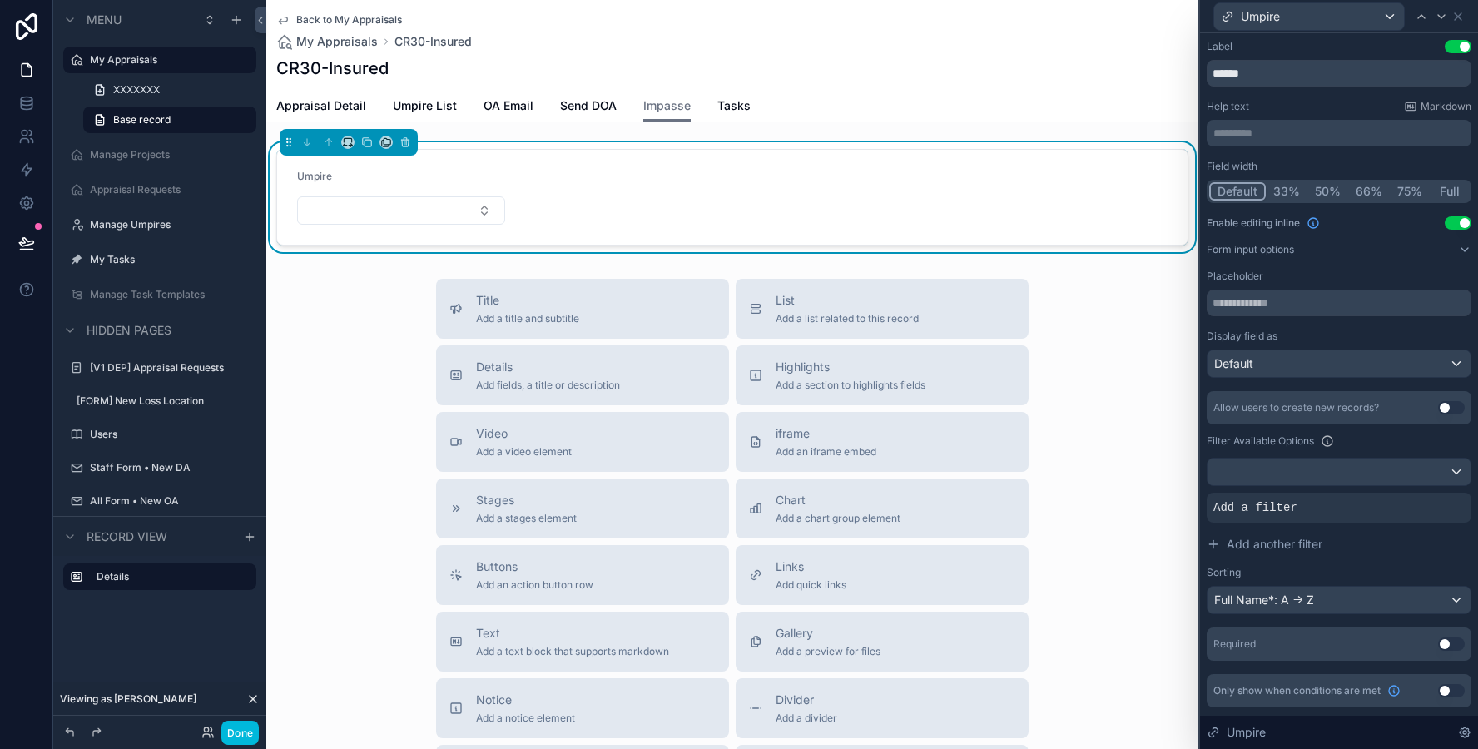
click at [0, 0] on icon at bounding box center [0, 0] width 0 height 0
click at [433, 111] on span "Umpire List" at bounding box center [425, 105] width 64 height 17
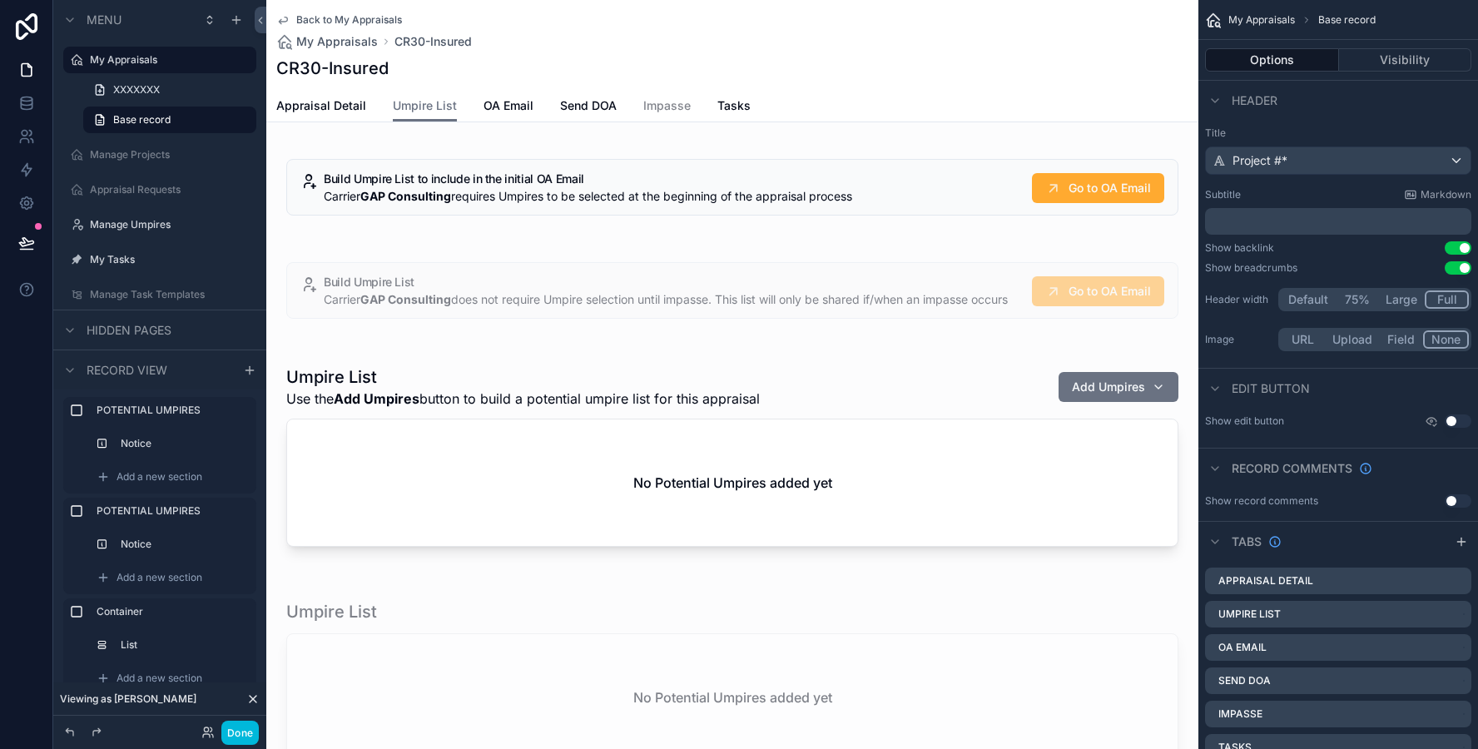
click at [655, 110] on span "Impasse" at bounding box center [666, 105] width 47 height 17
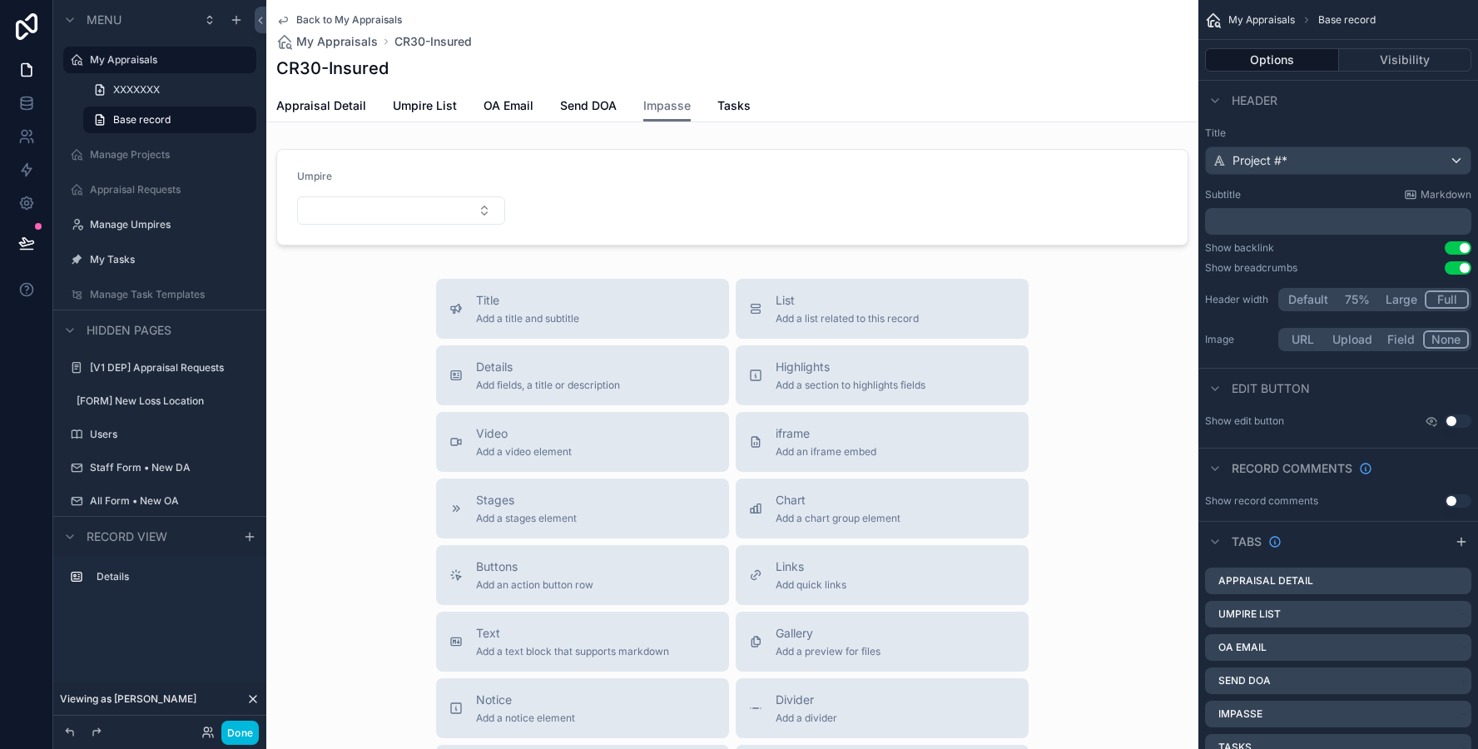
click at [429, 105] on span "Umpire List" at bounding box center [425, 105] width 64 height 17
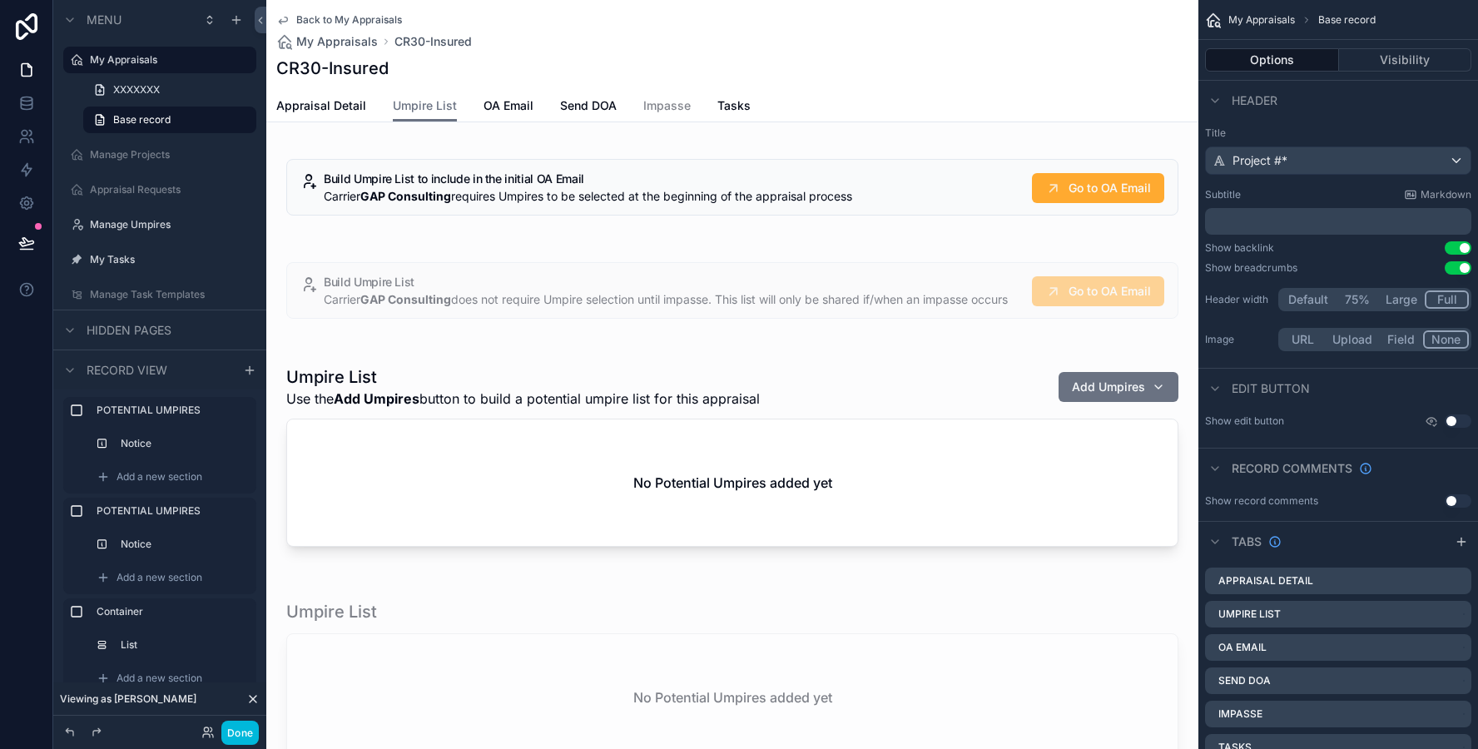
click at [658, 113] on span "Impasse" at bounding box center [666, 105] width 47 height 17
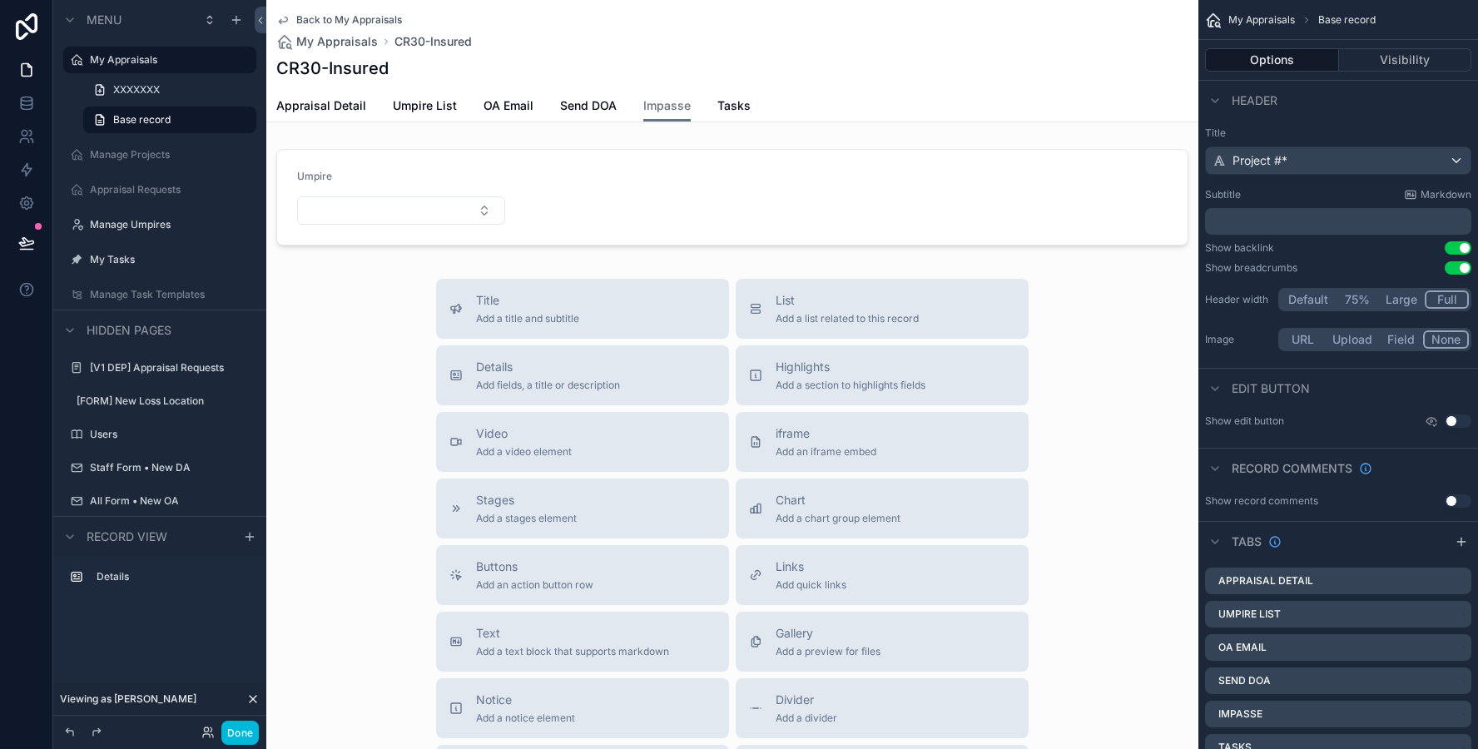
click at [507, 190] on div "scrollable content" at bounding box center [732, 197] width 932 height 110
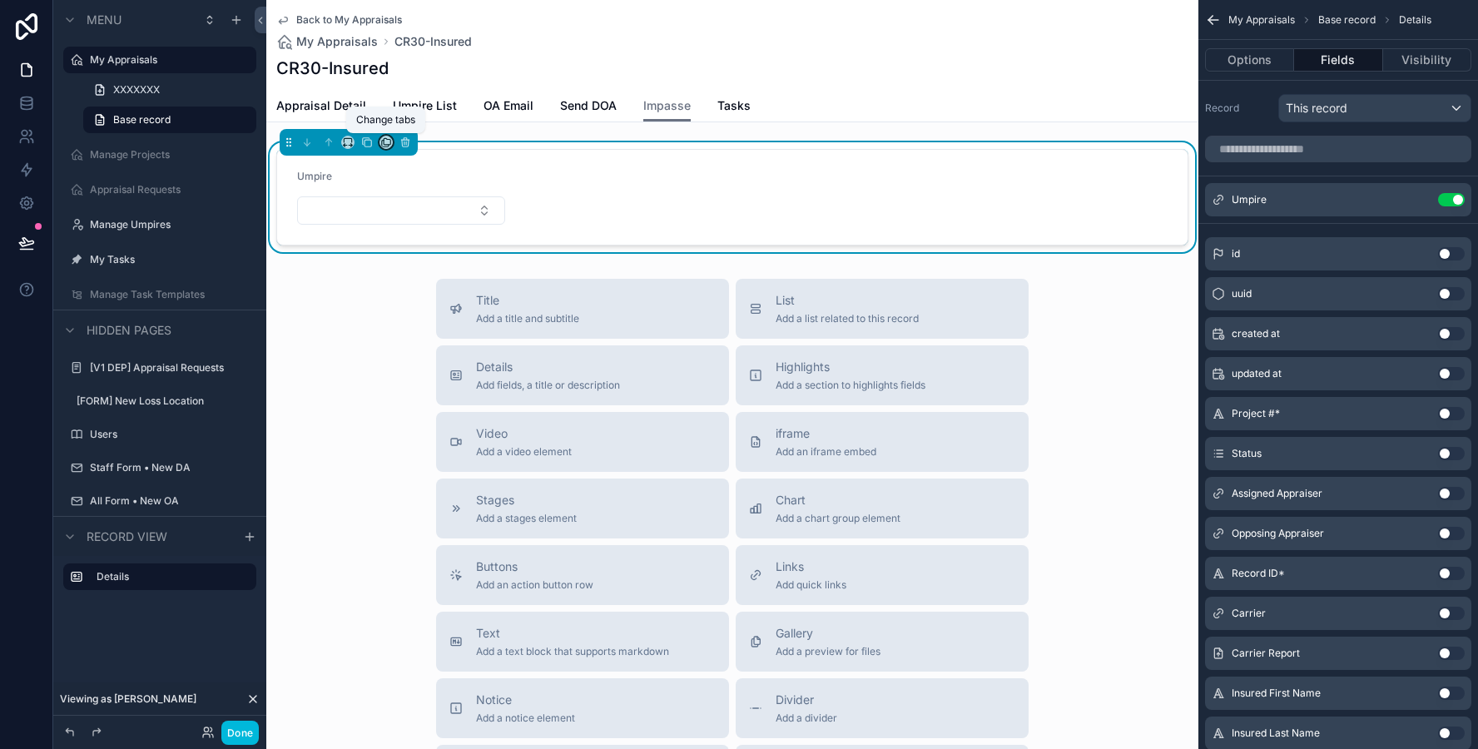
click at [385, 142] on icon "scrollable content" at bounding box center [386, 142] width 12 height 12
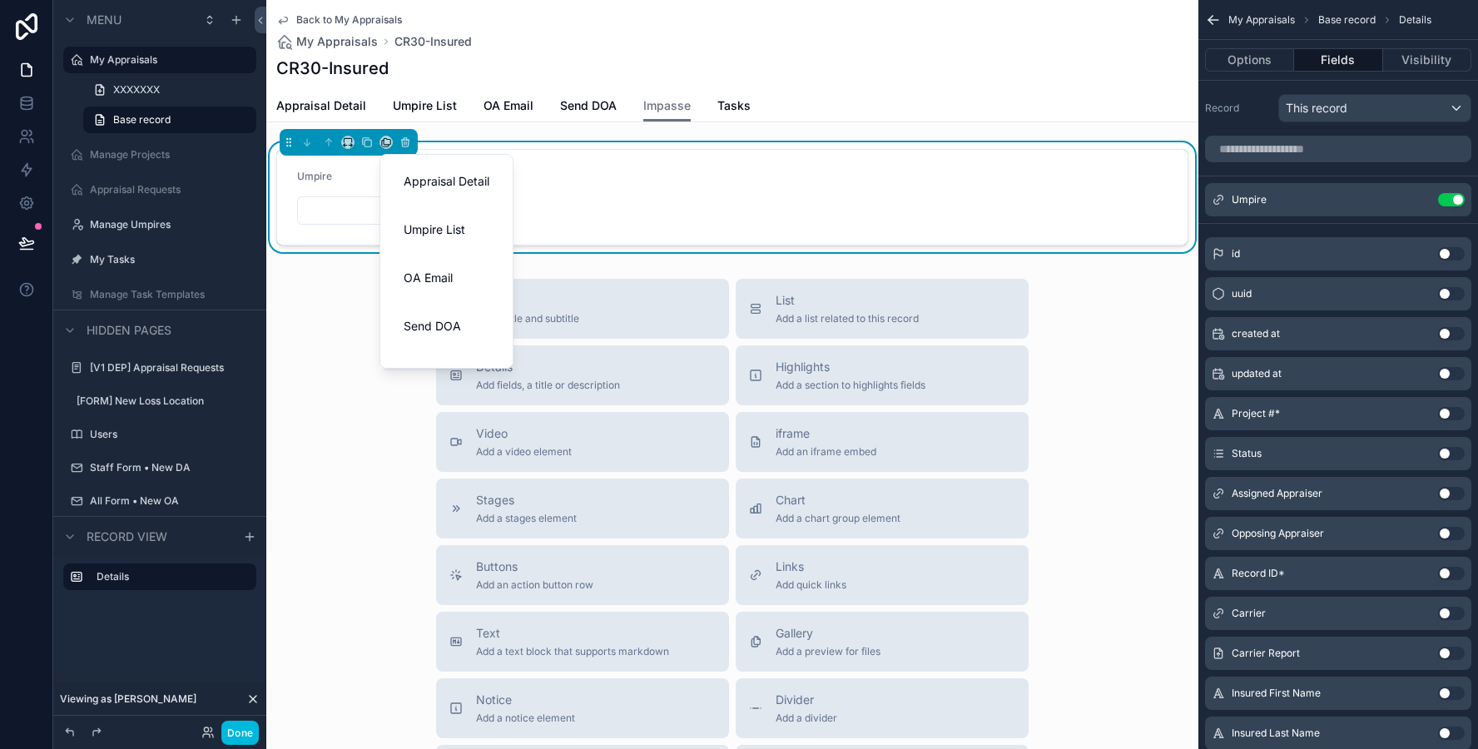
click at [436, 246] on div "Umpire List" at bounding box center [447, 229] width 126 height 47
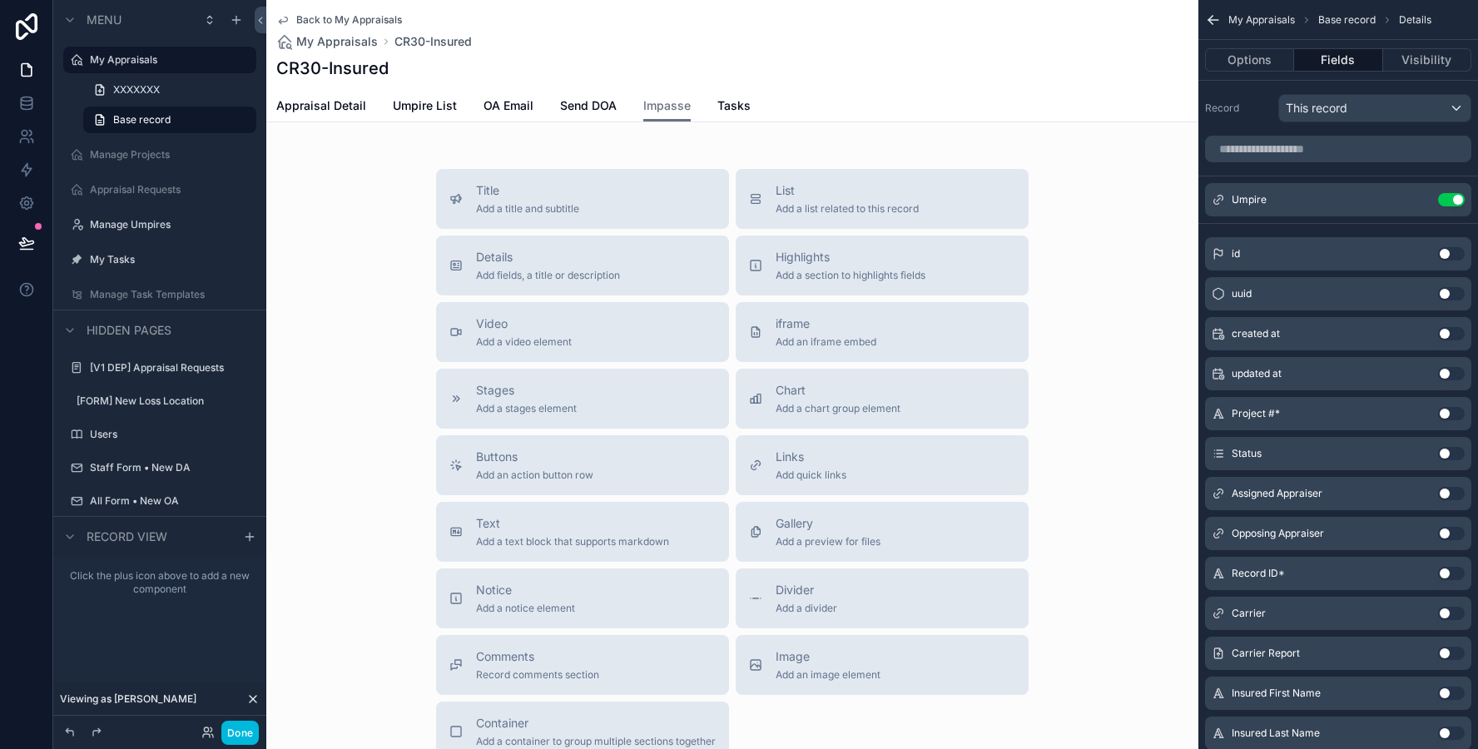
click at [429, 101] on span "Umpire List" at bounding box center [425, 105] width 64 height 17
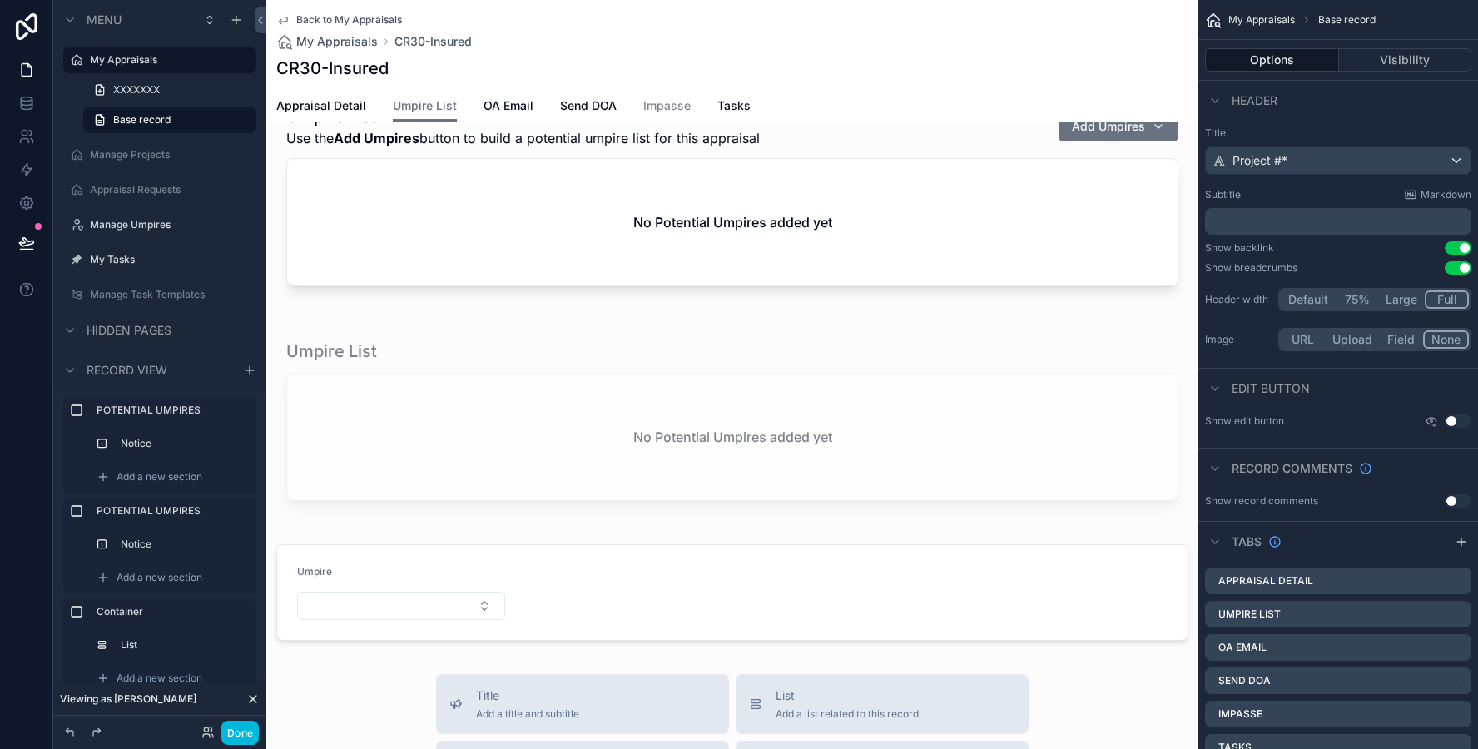
scroll to position [280, 0]
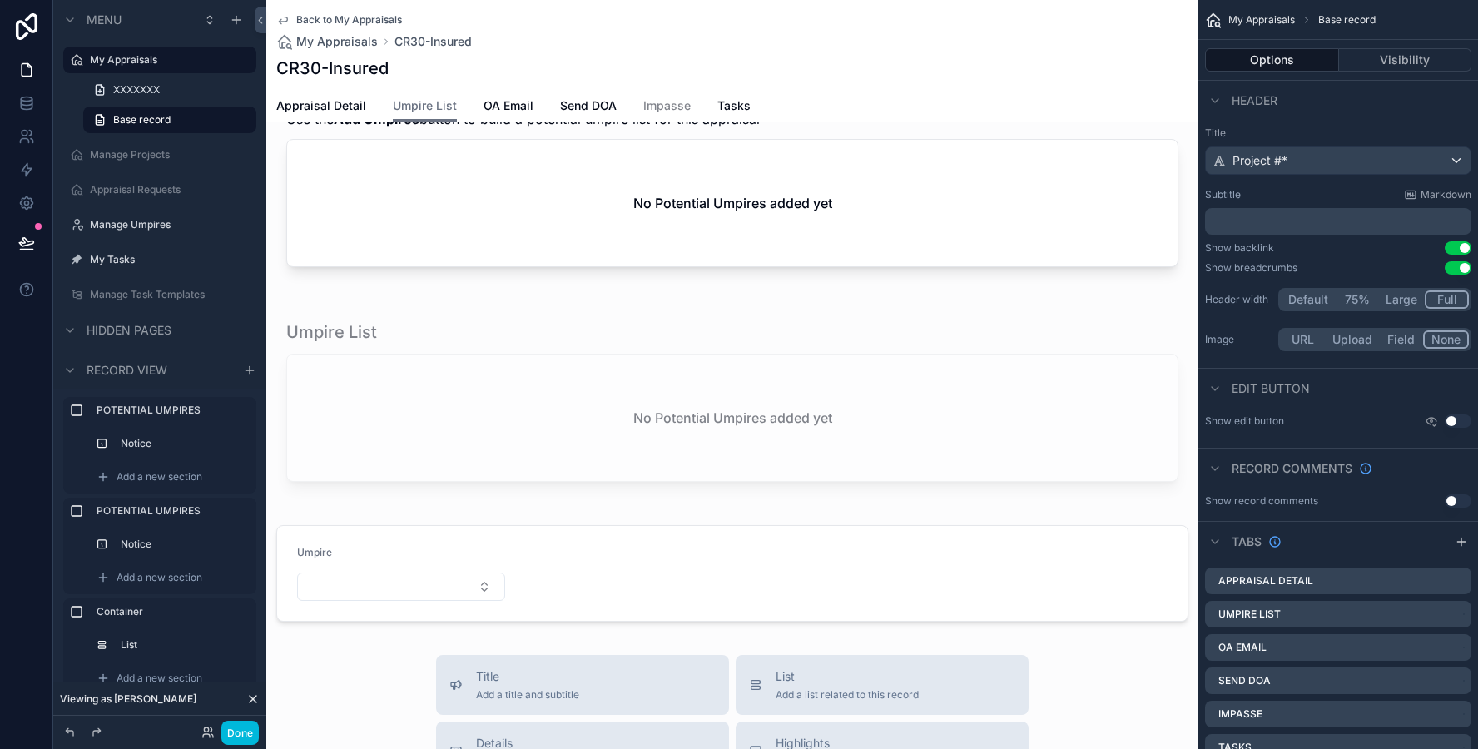
click at [382, 570] on div "scrollable content" at bounding box center [732, 574] width 932 height 110
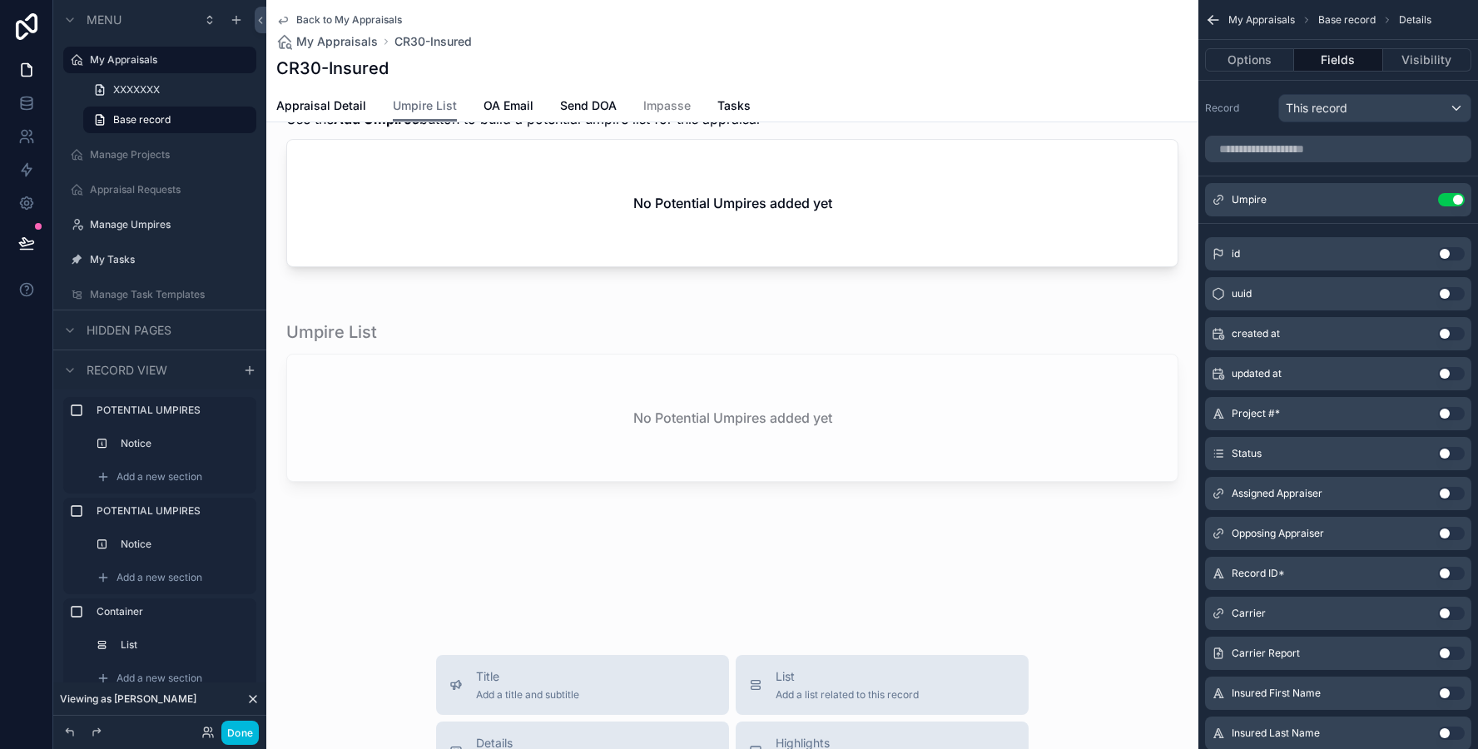
scroll to position [218, 0]
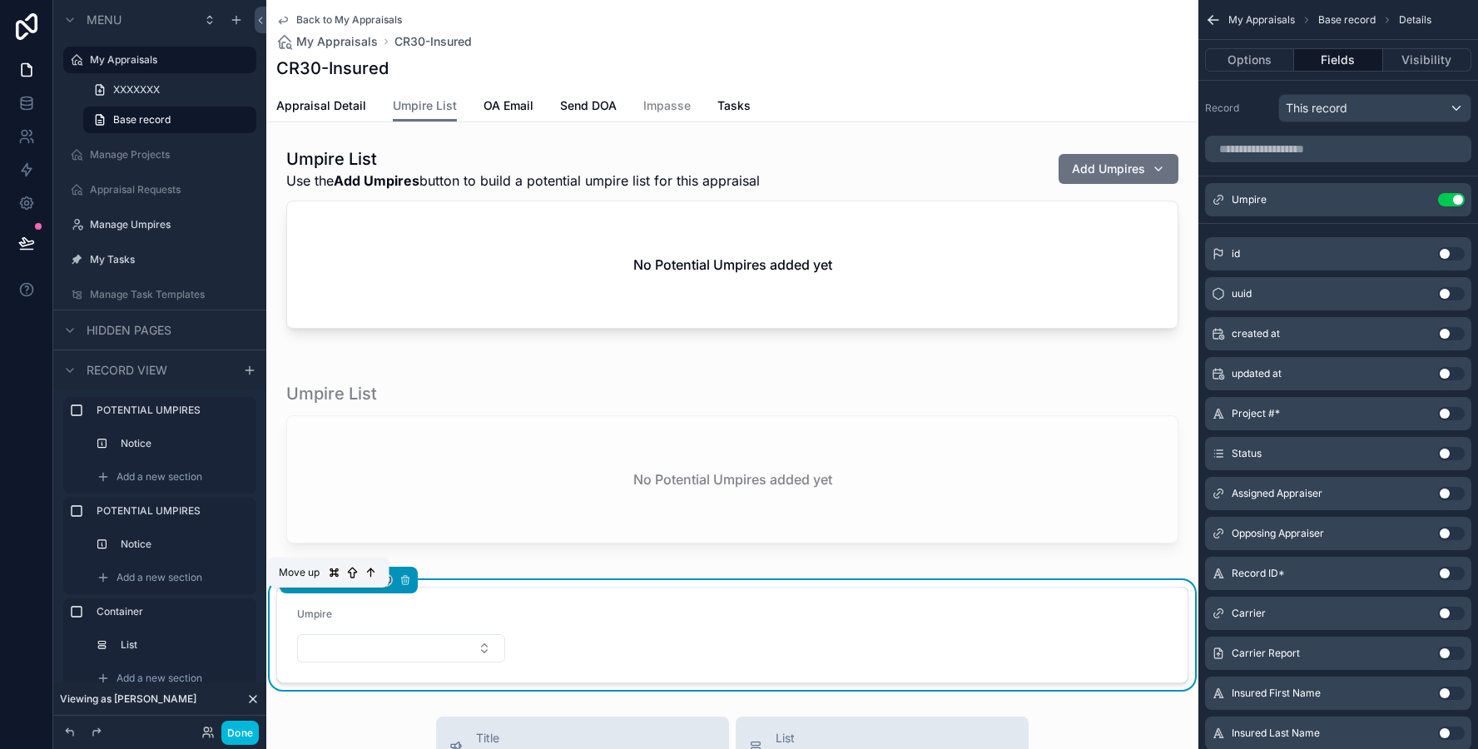
click at [326, 586] on icon "scrollable content" at bounding box center [329, 580] width 12 height 12
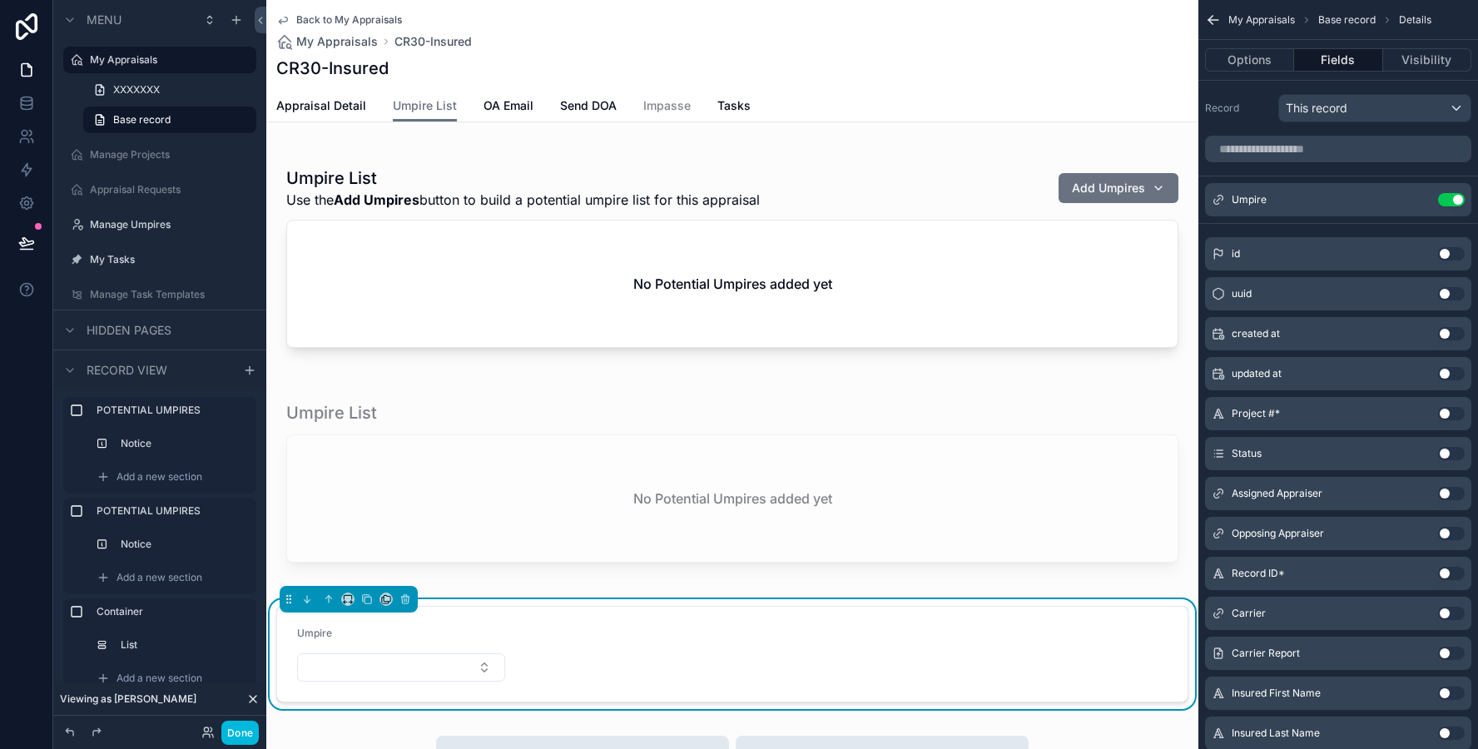
scroll to position [318, 0]
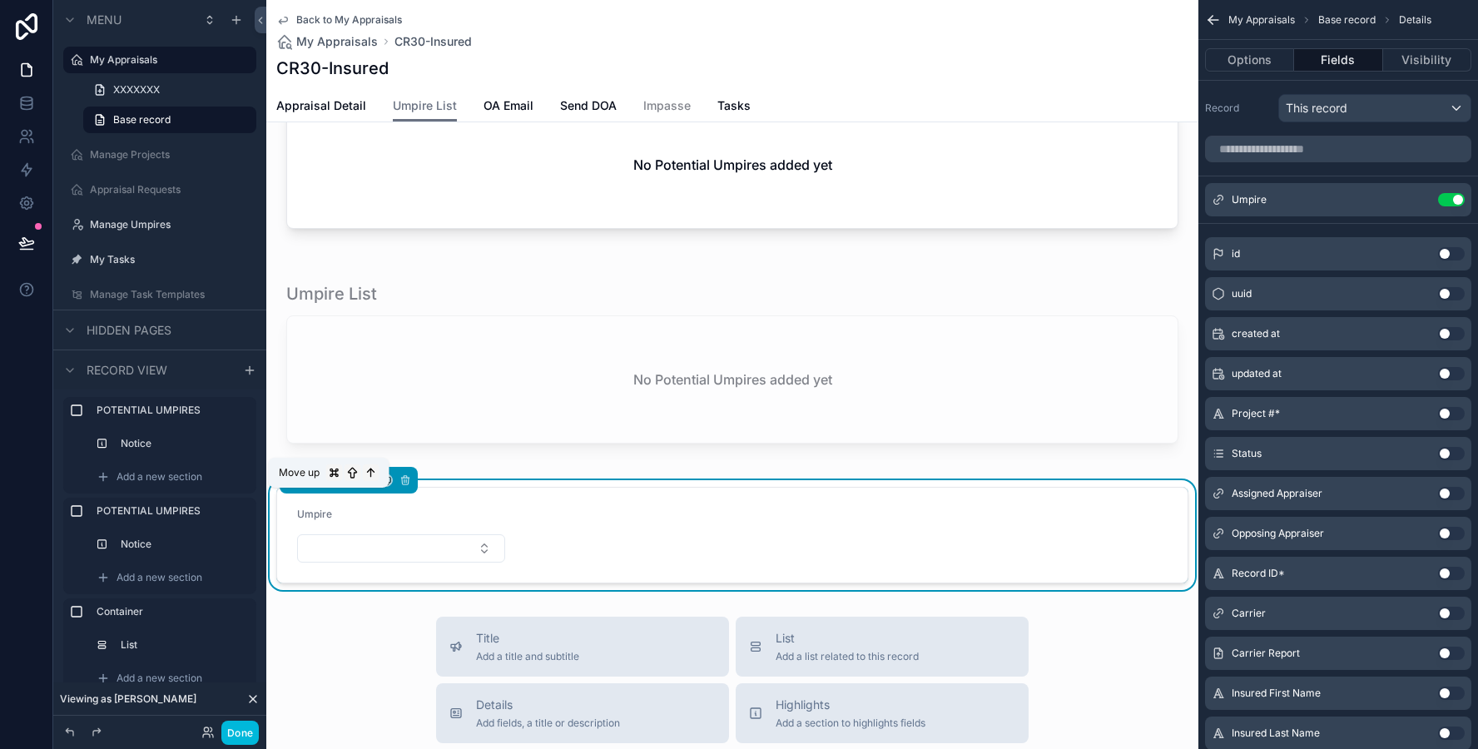
click at [327, 486] on icon "scrollable content" at bounding box center [329, 480] width 12 height 12
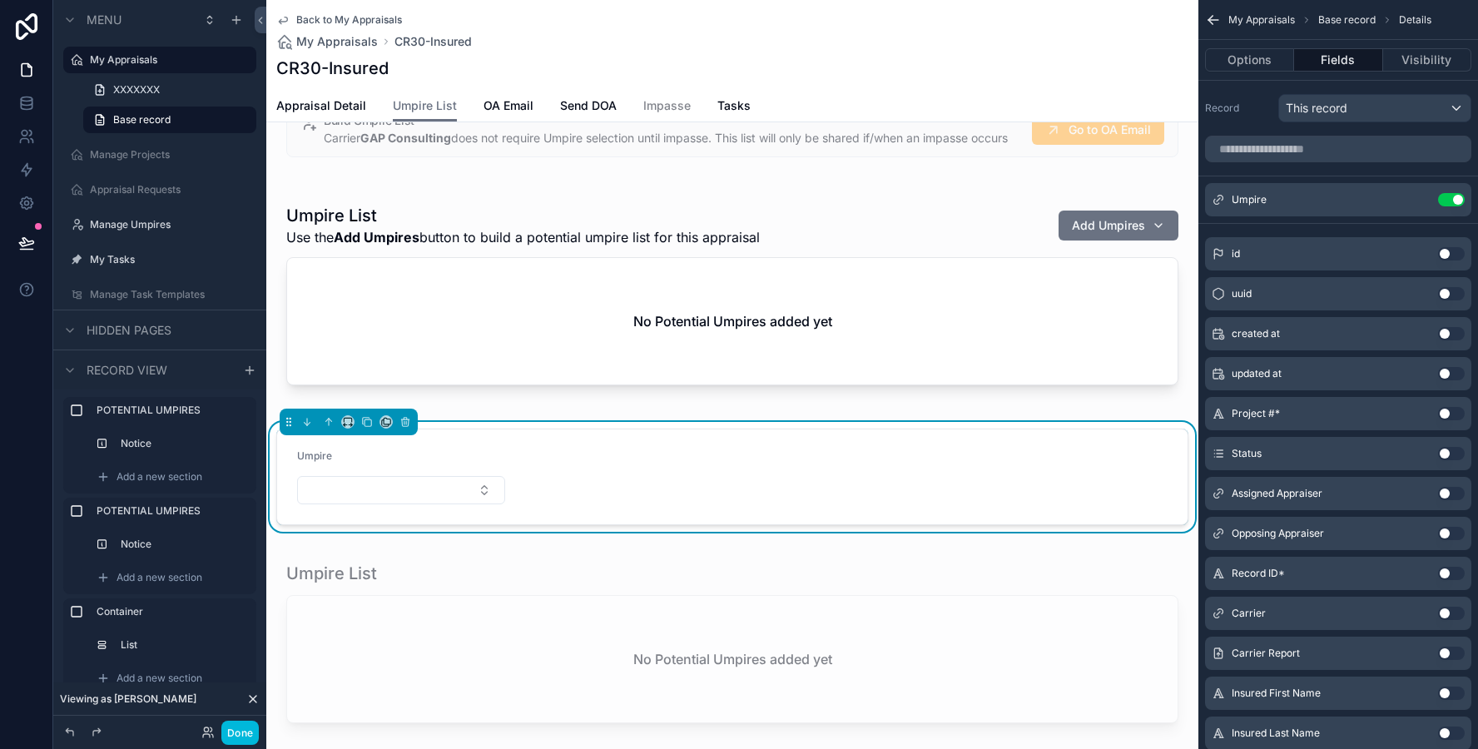
scroll to position [147, 0]
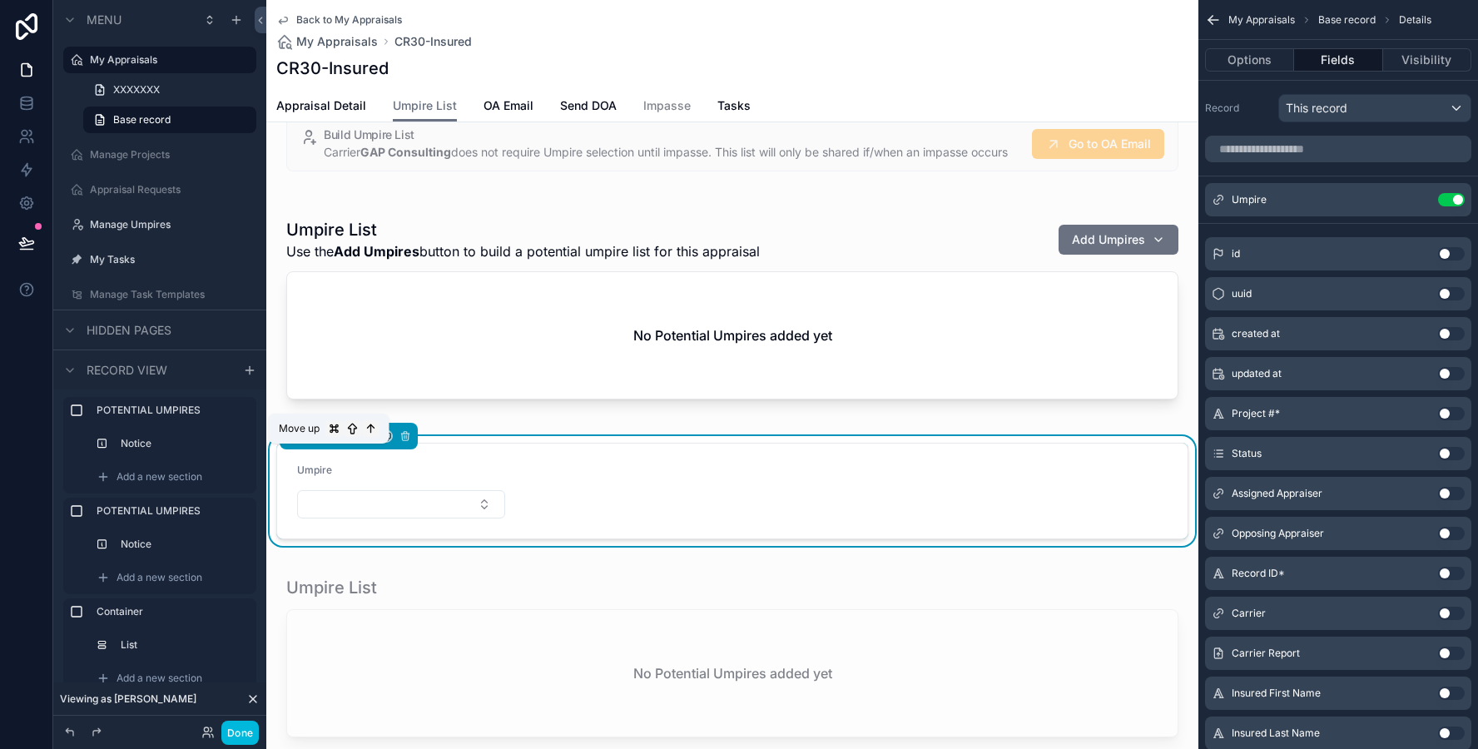
click at [326, 436] on icon "scrollable content" at bounding box center [327, 434] width 3 height 3
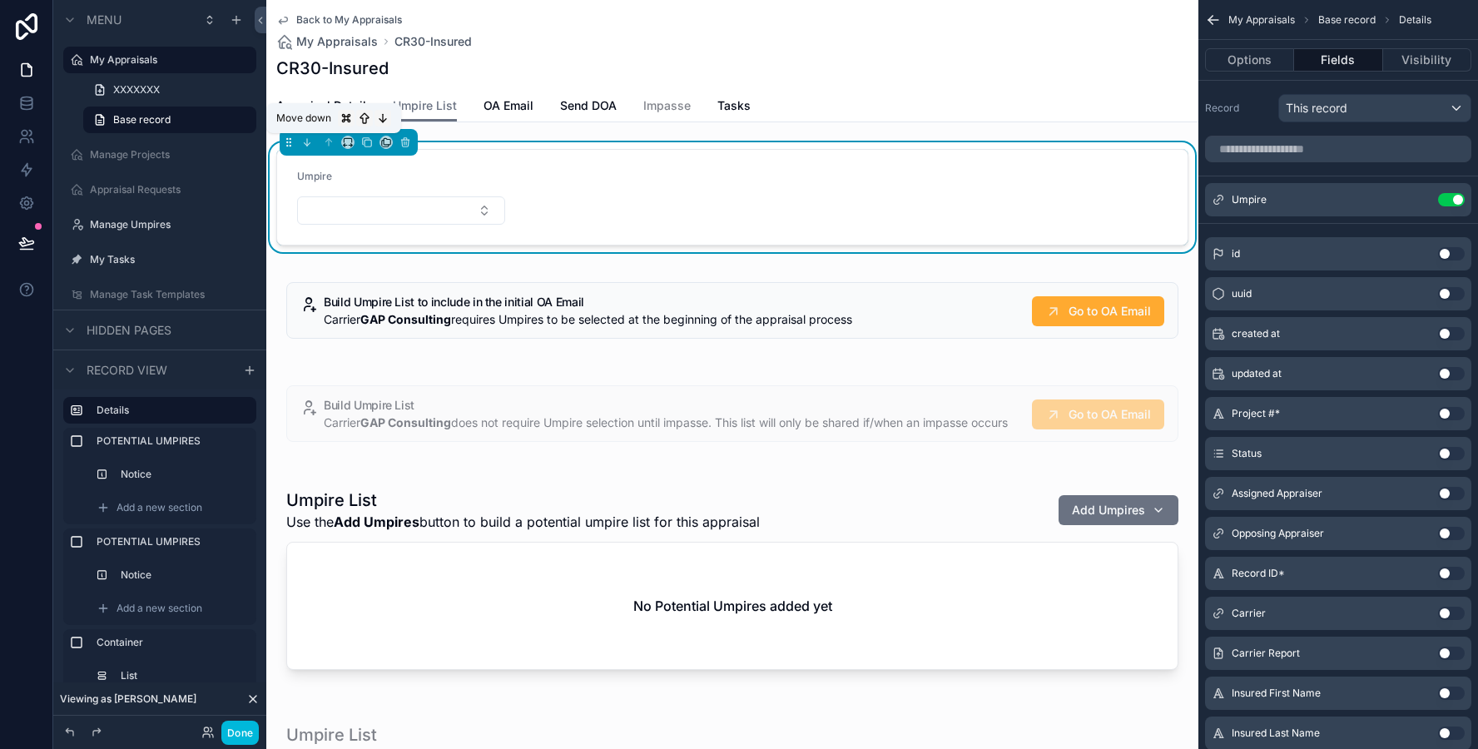
click at [310, 106] on div "Move down" at bounding box center [333, 118] width 135 height 30
click at [322, 106] on span "Appraisal Detail" at bounding box center [321, 105] width 90 height 17
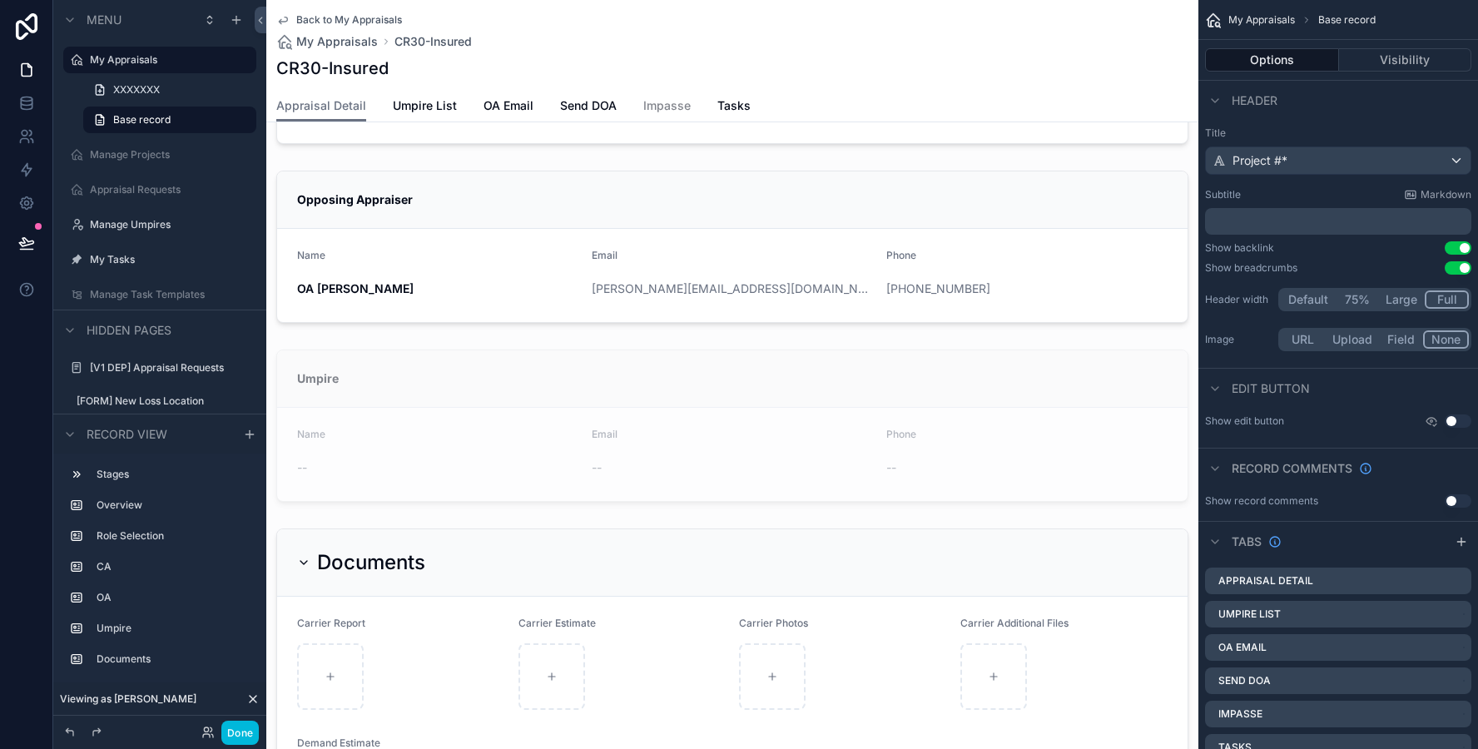
scroll to position [710, 0]
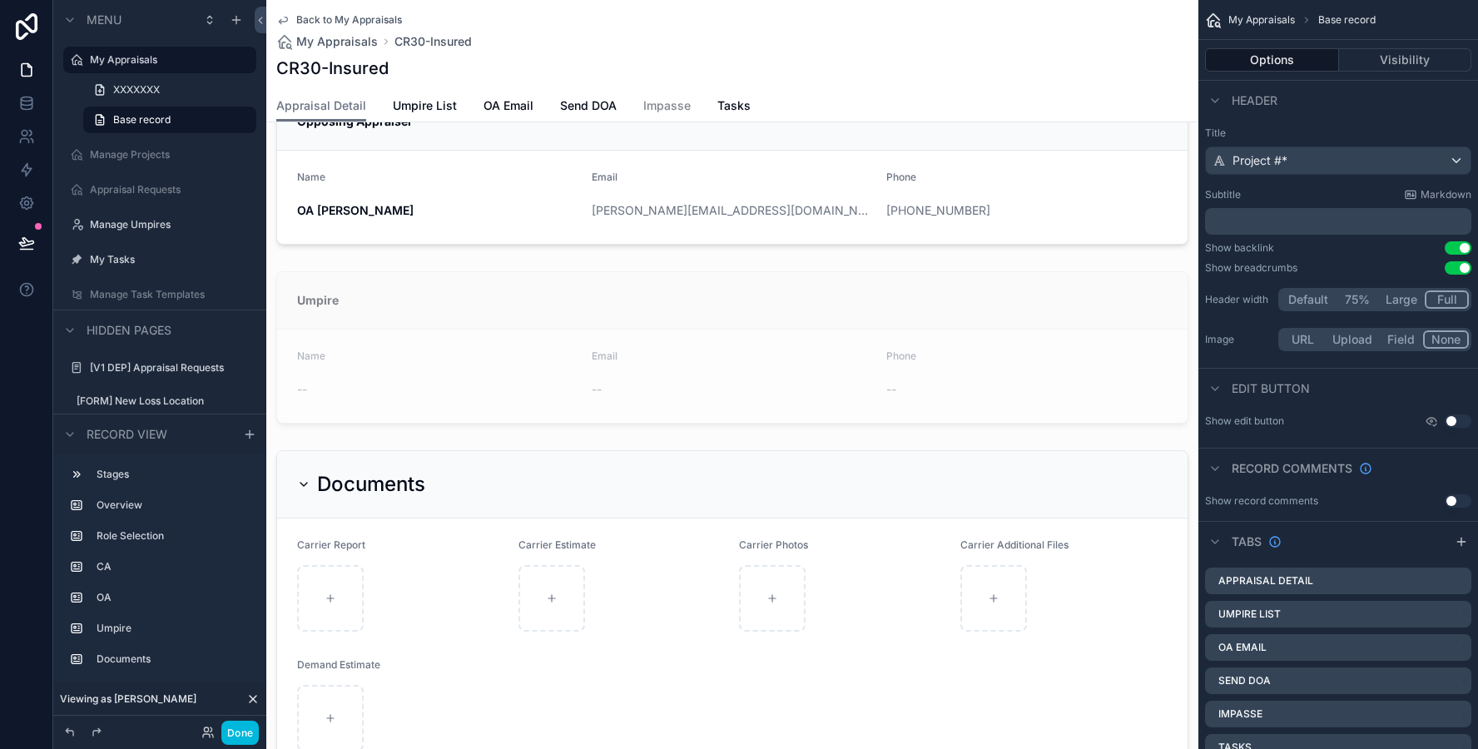
click at [516, 331] on div "scrollable content" at bounding box center [732, 348] width 932 height 166
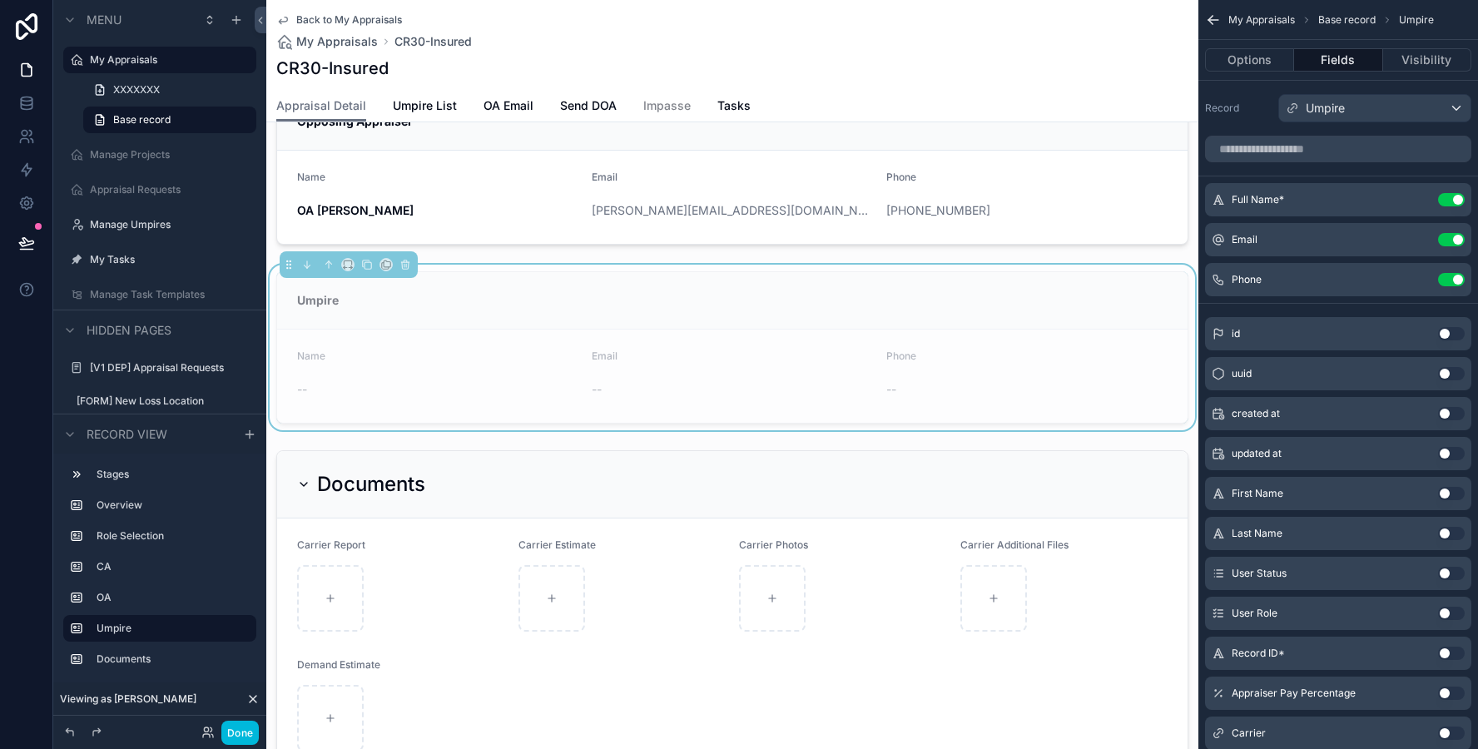
click at [516, 331] on form "Name -- Email -- Phone --" at bounding box center [732, 376] width 911 height 93
click at [1432, 56] on button "Visibility" at bounding box center [1427, 59] width 88 height 23
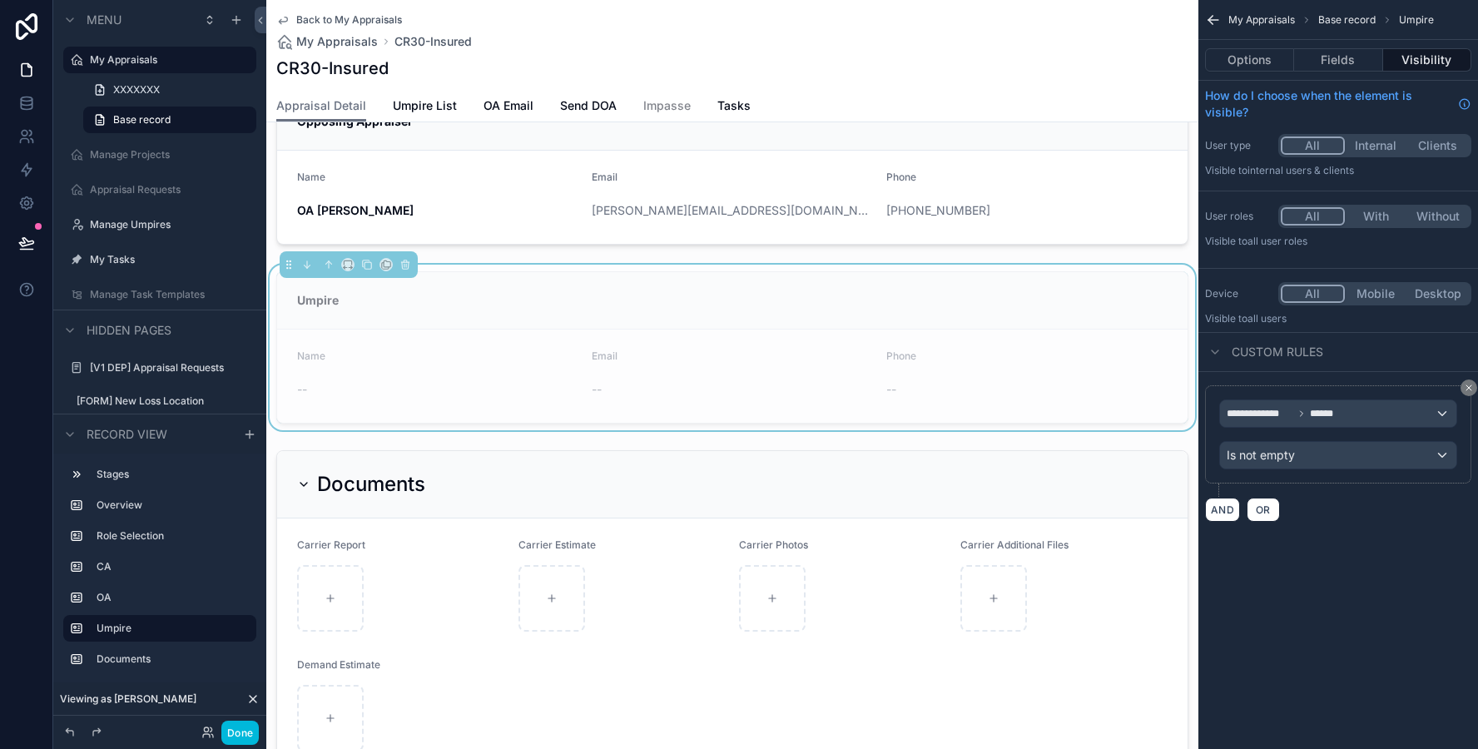
click at [419, 109] on span "Umpire List" at bounding box center [425, 105] width 64 height 17
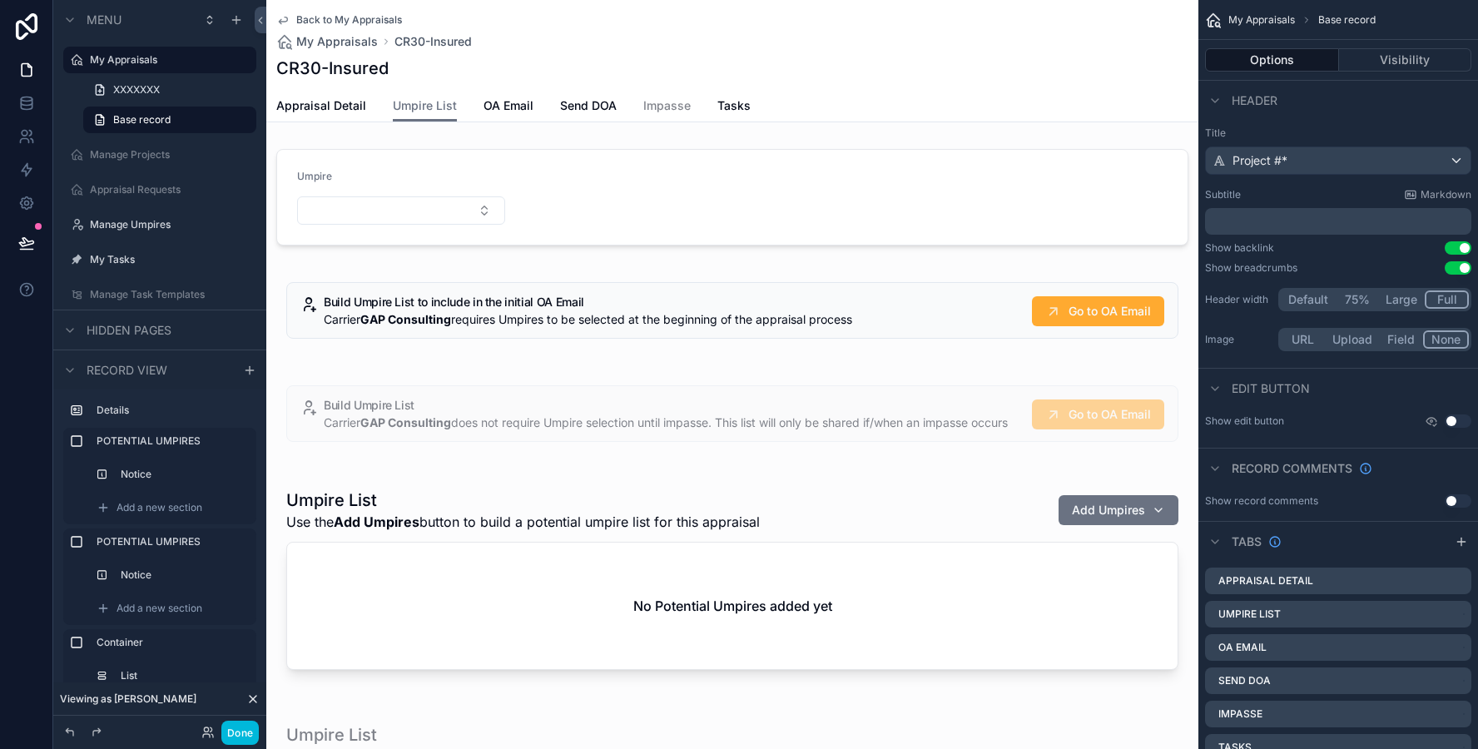
click at [444, 529] on div "scrollable content" at bounding box center [732, 582] width 932 height 221
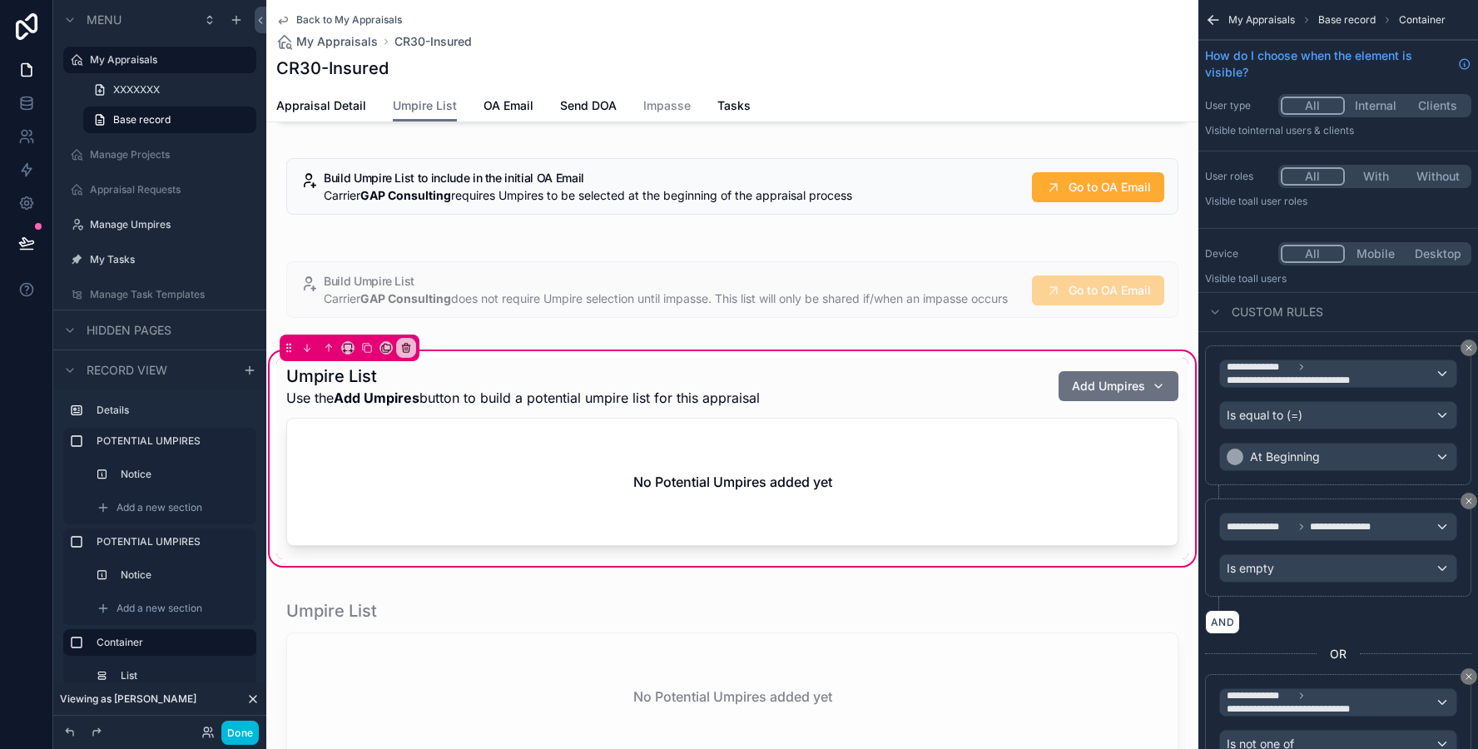
scroll to position [142, 0]
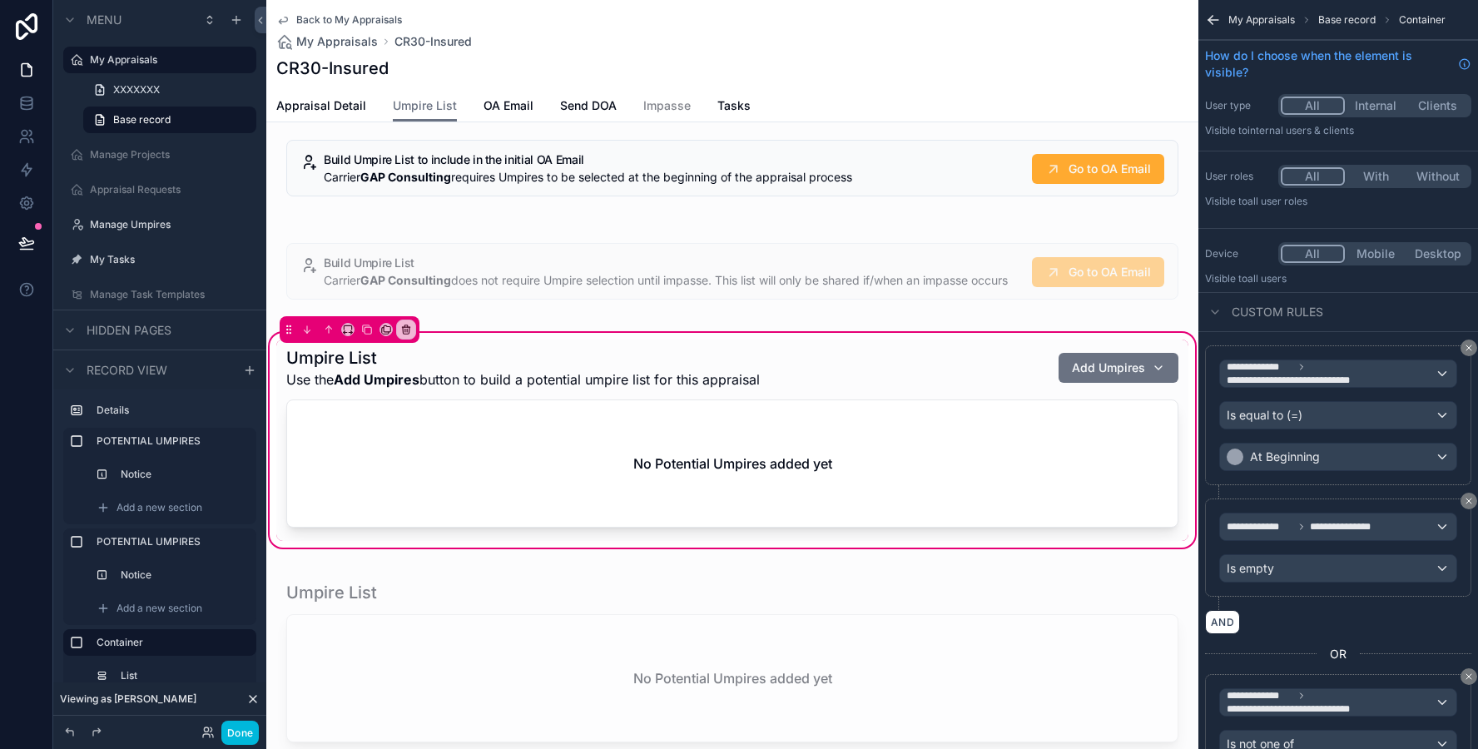
click at [1078, 393] on div "scrollable content" at bounding box center [732, 440] width 912 height 201
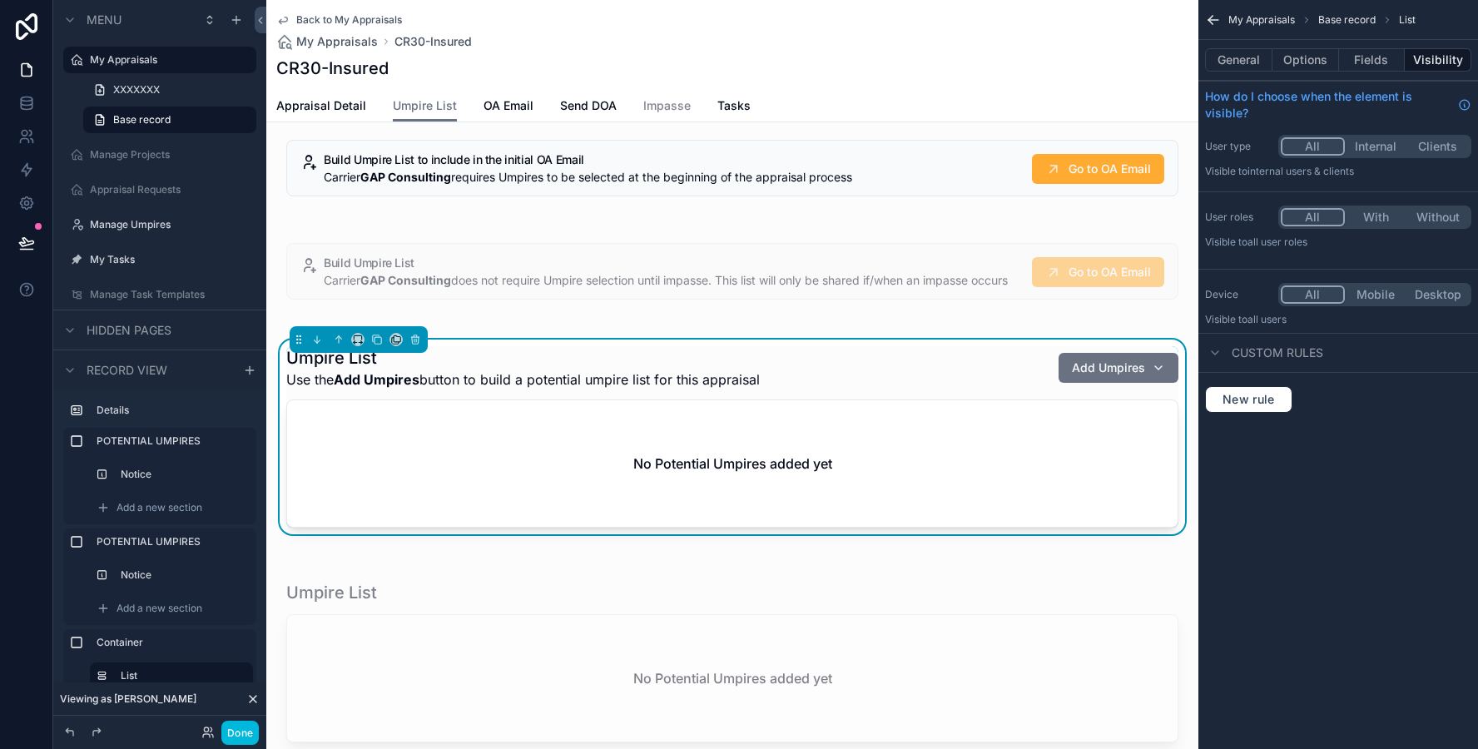
click at [1104, 376] on span "Add Umpires" at bounding box center [1108, 368] width 73 height 17
click at [206, 727] on icon at bounding box center [206, 729] width 4 height 4
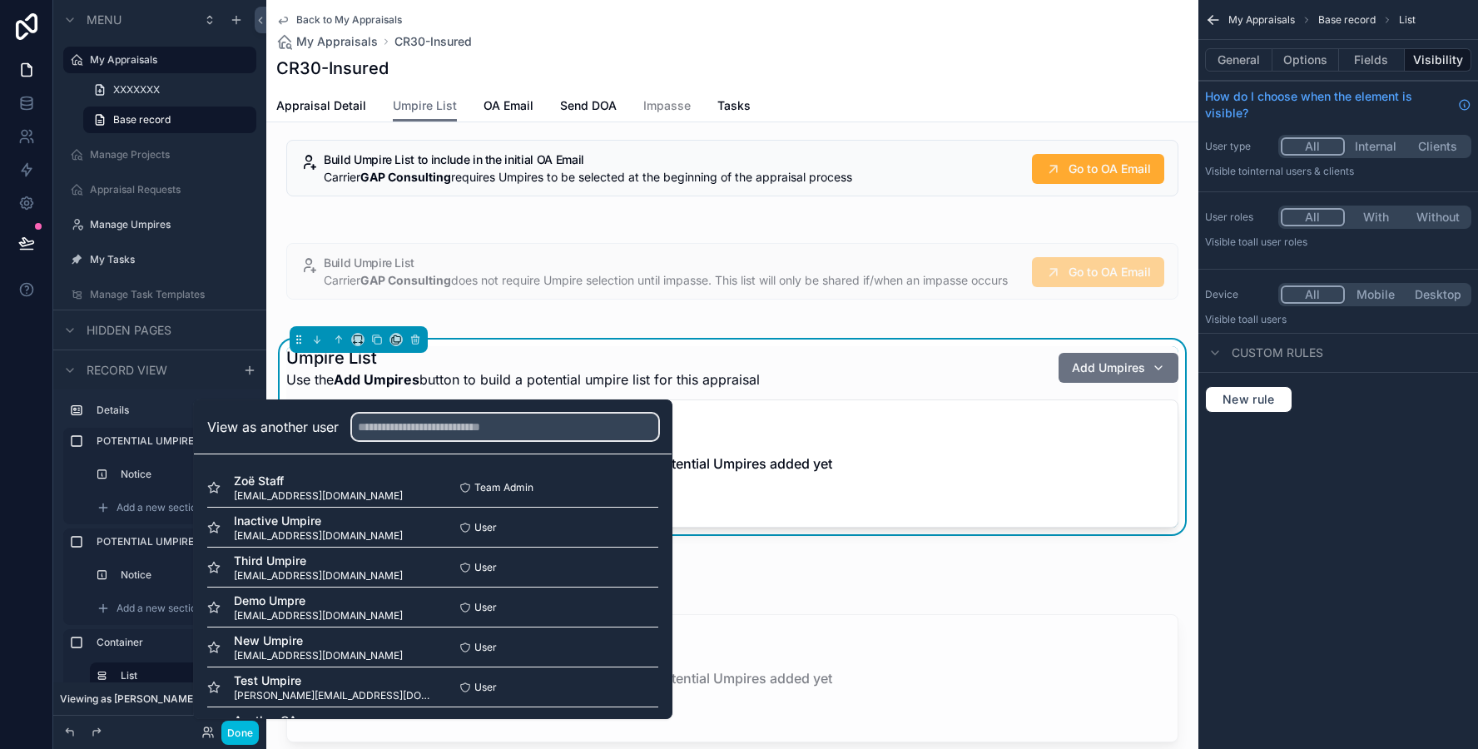
click at [412, 434] on input "text" at bounding box center [505, 427] width 306 height 27
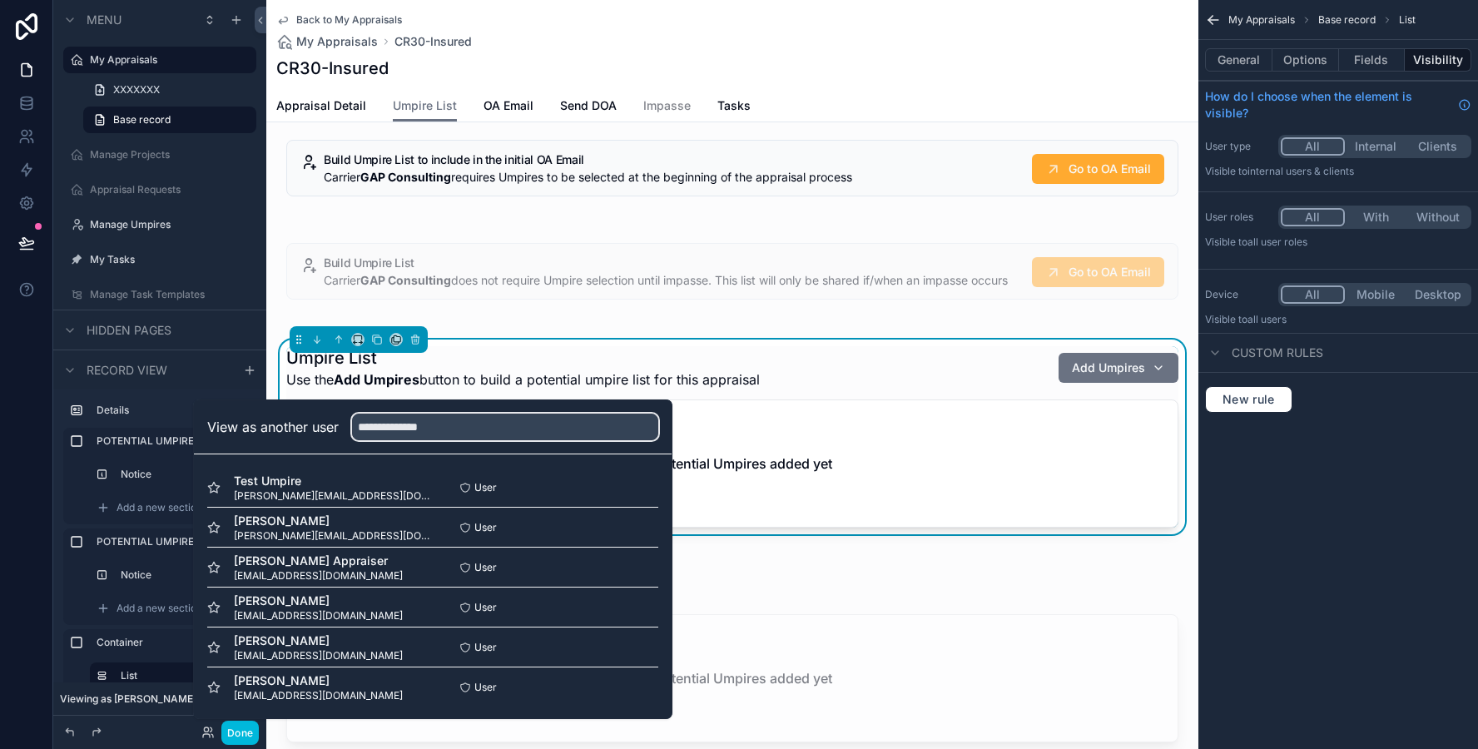
type input "**********"
click at [0, 0] on button "Select" at bounding box center [0, 0] width 0 height 0
